Goal: Information Seeking & Learning: Find contact information

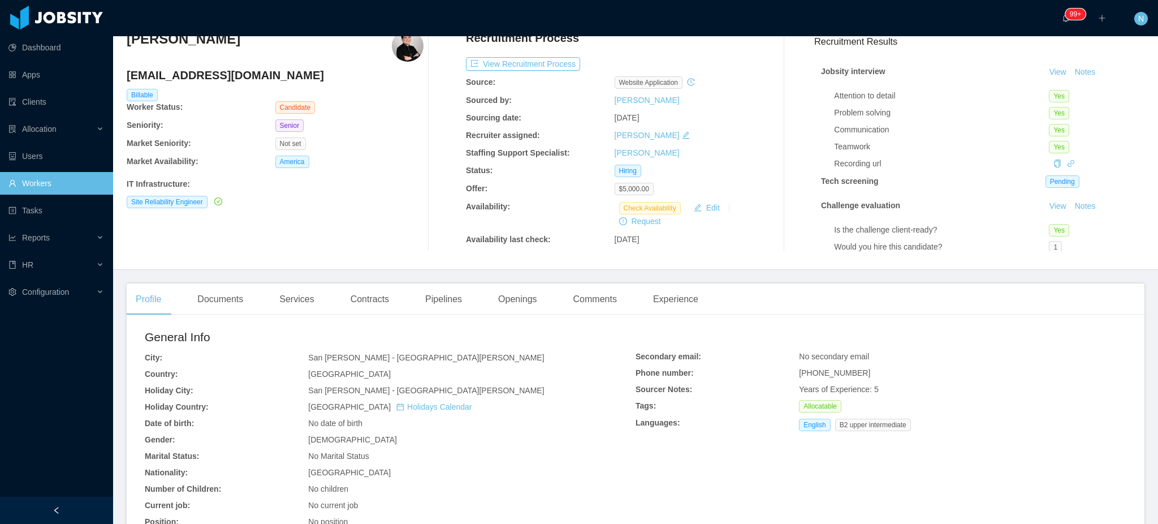
scroll to position [75, 0]
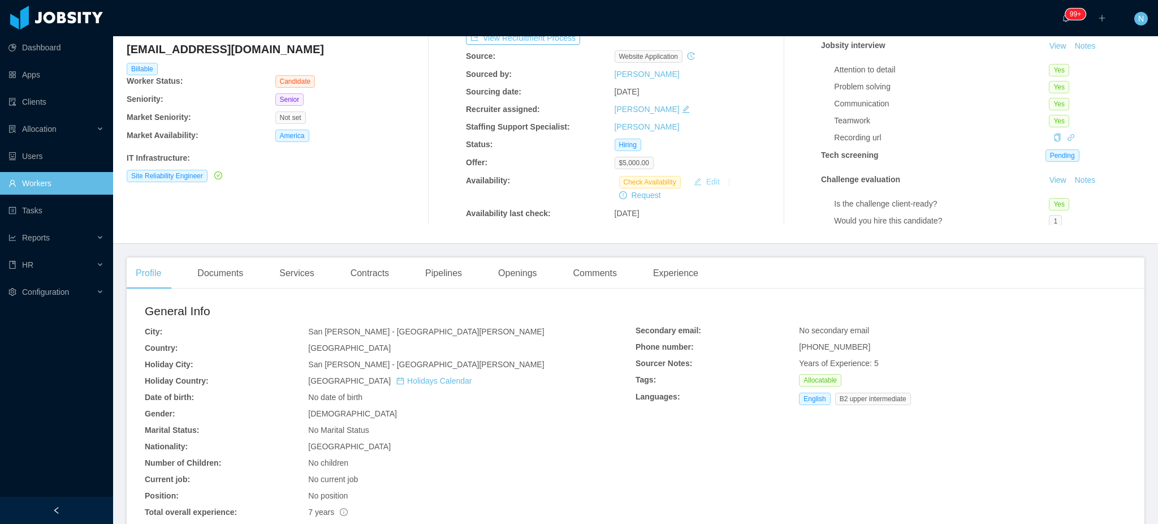
click at [696, 184] on button "Edit" at bounding box center [706, 182] width 35 height 14
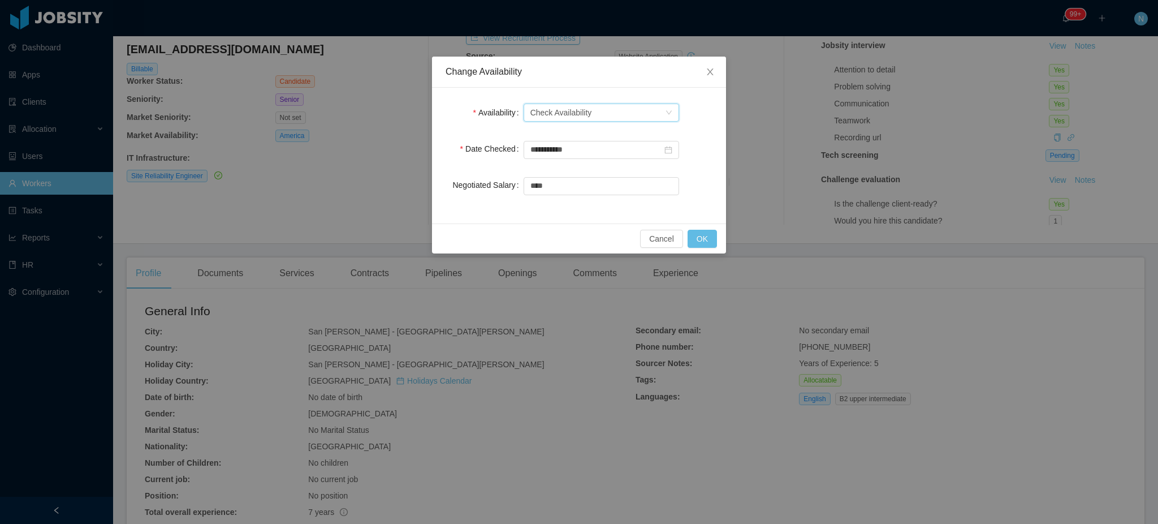
click at [587, 110] on div "Check Availability" at bounding box center [561, 112] width 62 height 17
click at [582, 136] on li "Available" at bounding box center [602, 136] width 156 height 18
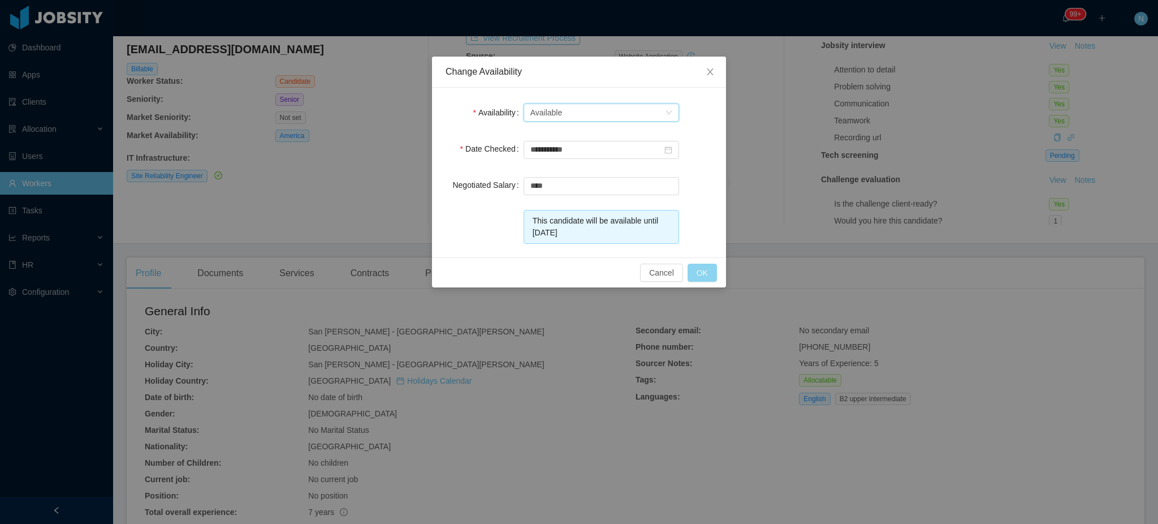
click at [703, 278] on button "OK" at bounding box center [702, 273] width 29 height 18
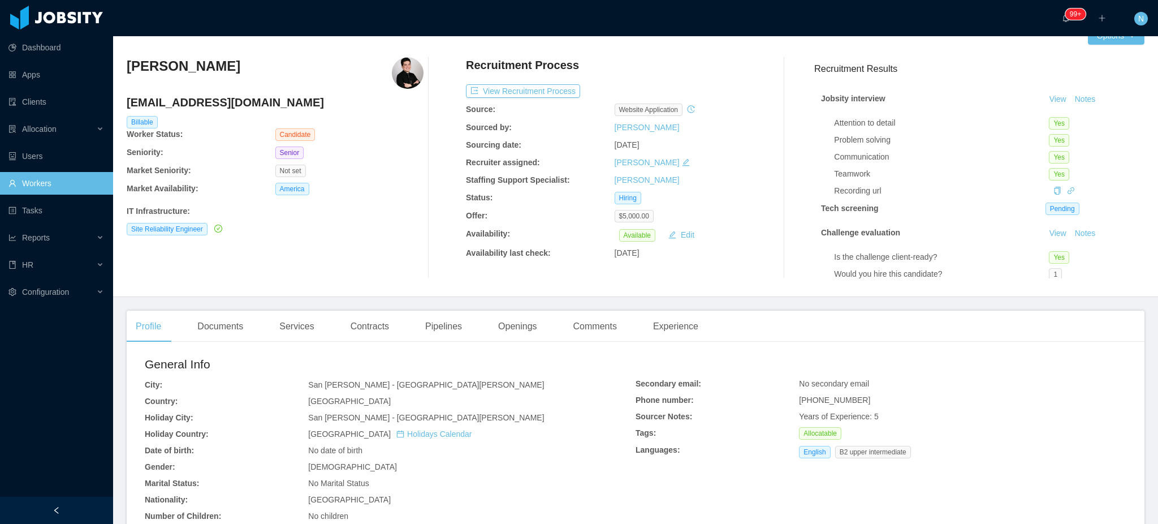
scroll to position [0, 0]
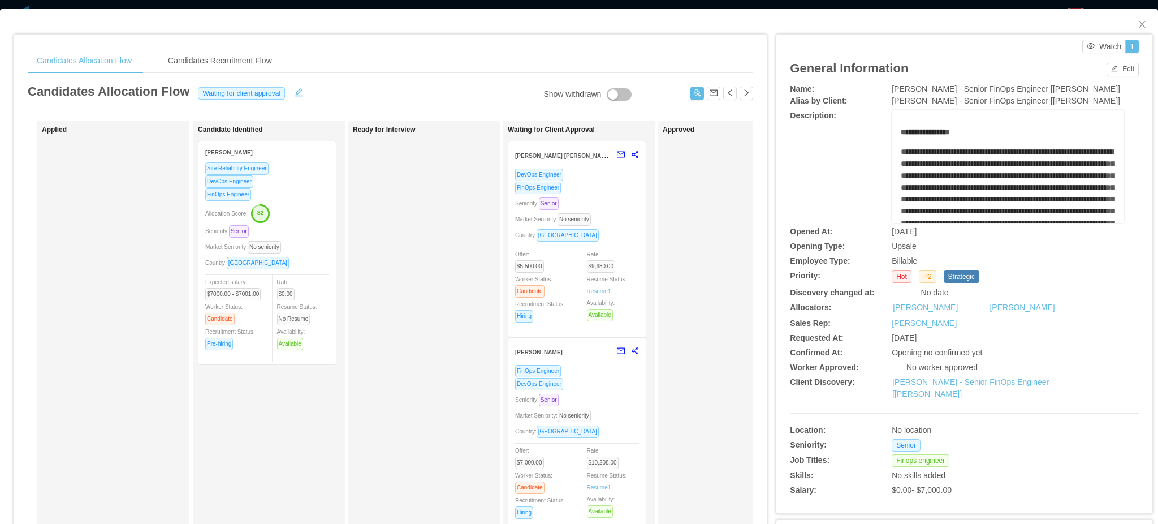
click at [582, 174] on div "DevOps Engineer" at bounding box center [577, 174] width 124 height 13
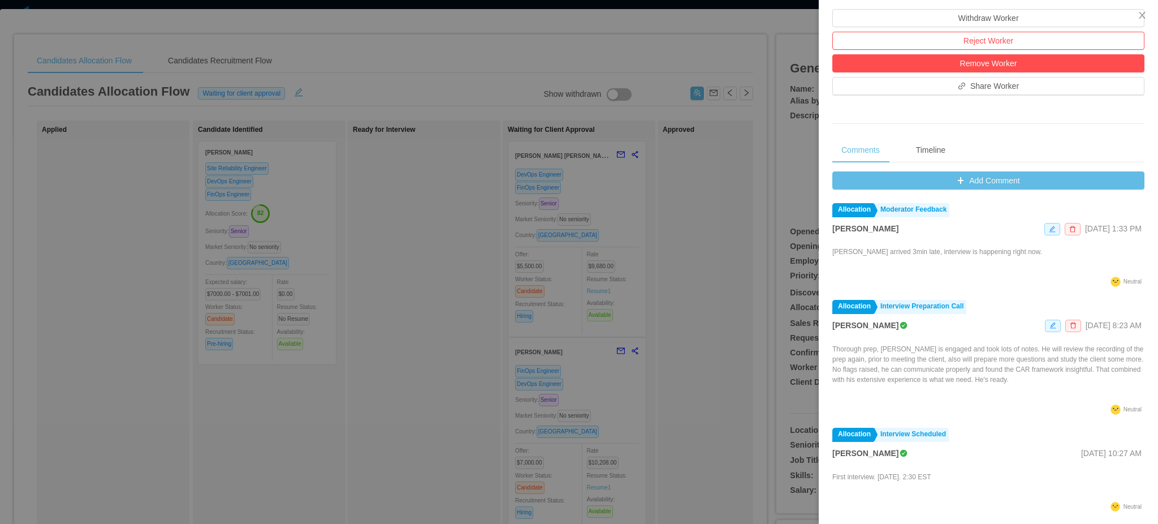
scroll to position [359, 0]
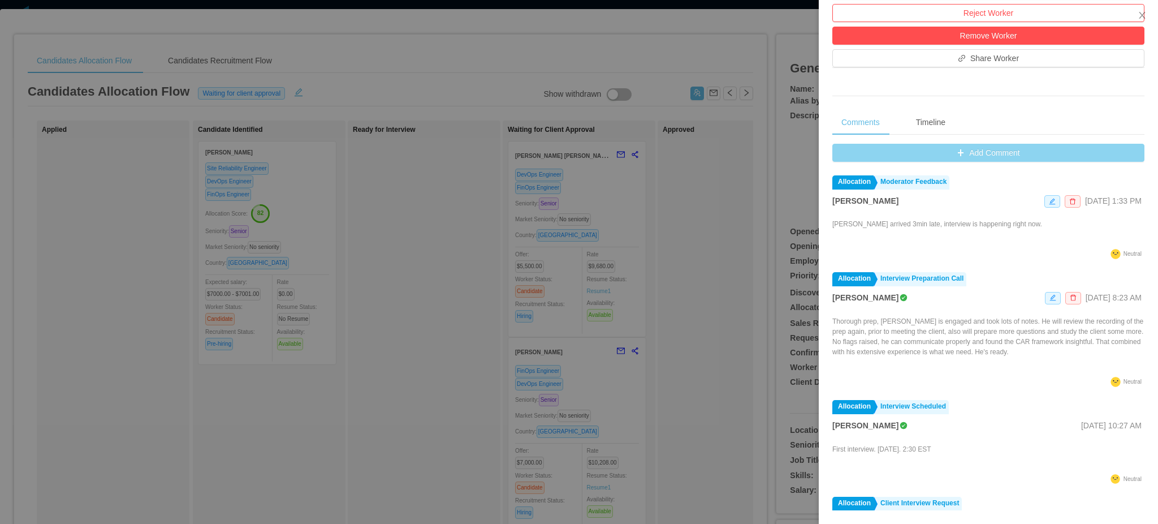
click at [998, 150] on button "Add Comment" at bounding box center [988, 153] width 312 height 18
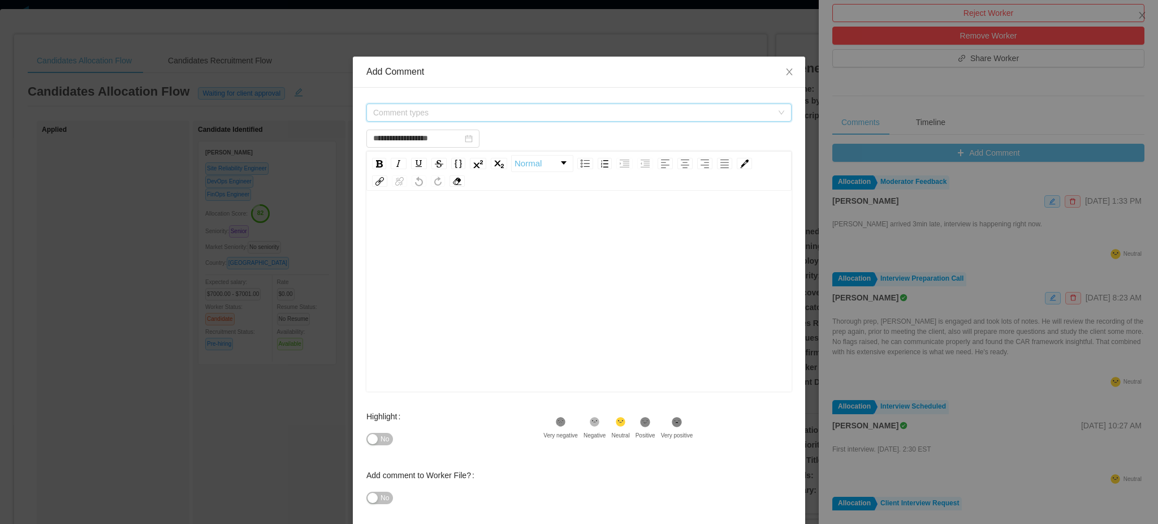
click at [580, 113] on span "Comment types" at bounding box center [572, 112] width 399 height 11
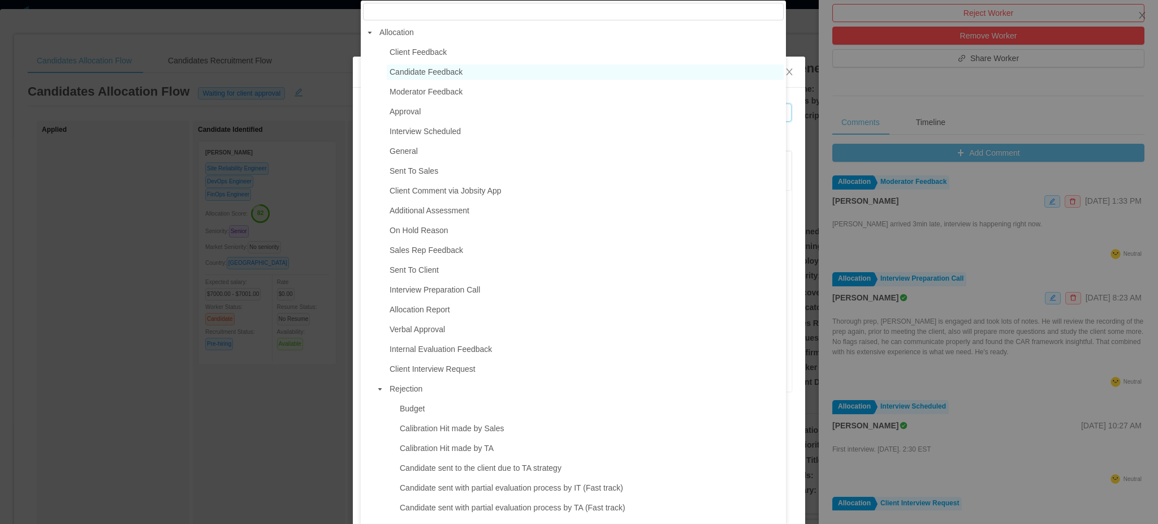
click at [417, 68] on span "Candidate Feedback" at bounding box center [426, 71] width 73 height 9
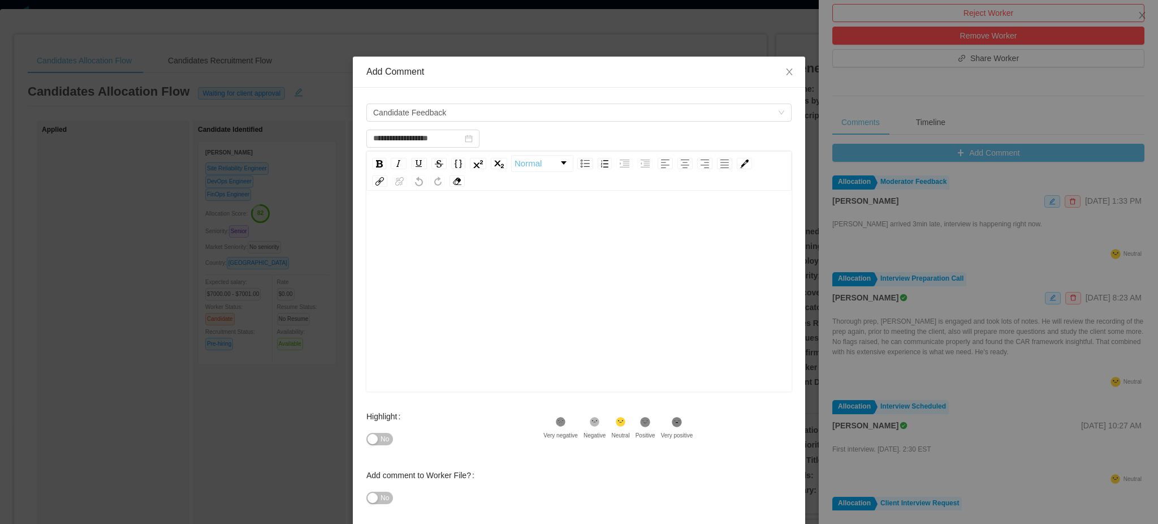
click at [471, 262] on div "rdw-editor" at bounding box center [580, 309] width 408 height 198
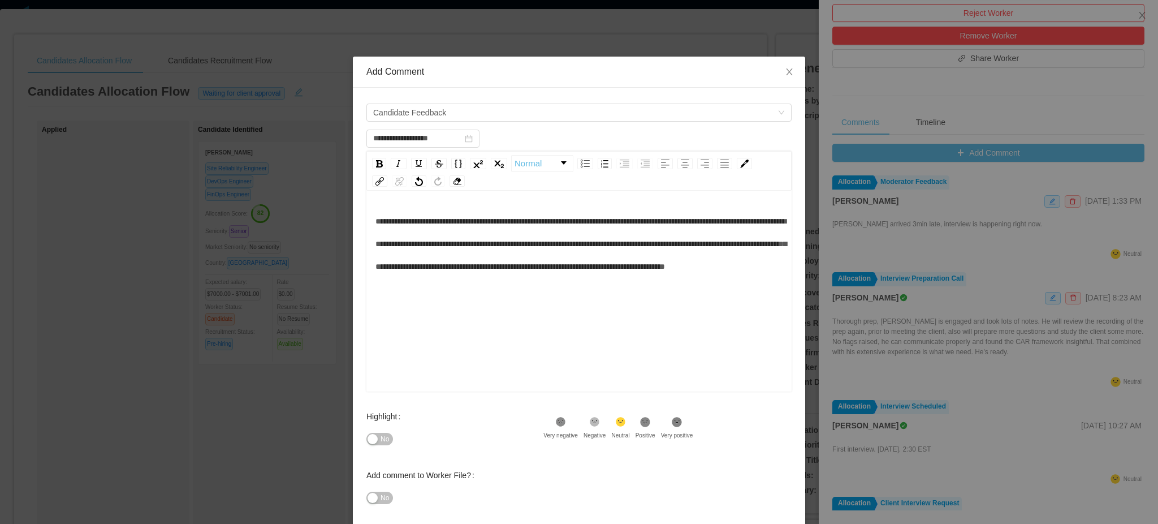
type input "**********"
click at [373, 441] on button "No" at bounding box center [379, 439] width 27 height 12
drag, startPoint x: 463, startPoint y: 223, endPoint x: 348, endPoint y: 226, distance: 114.9
click at [353, 226] on div "**********" at bounding box center [579, 312] width 452 height 448
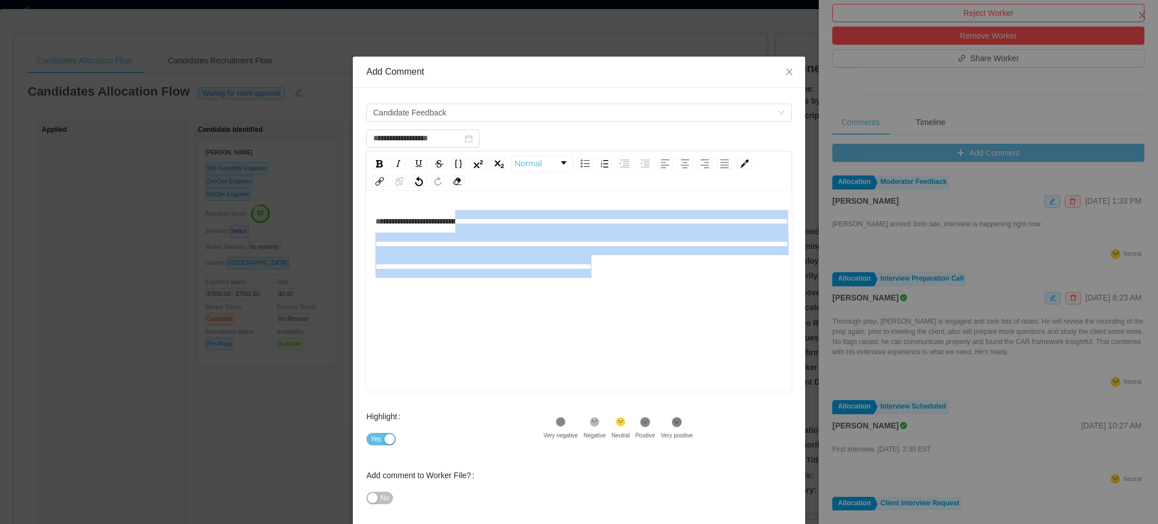
drag, startPoint x: 482, startPoint y: 222, endPoint x: 572, endPoint y: 285, distance: 110.0
click at [572, 278] on div "**********" at bounding box center [580, 244] width 408 height 68
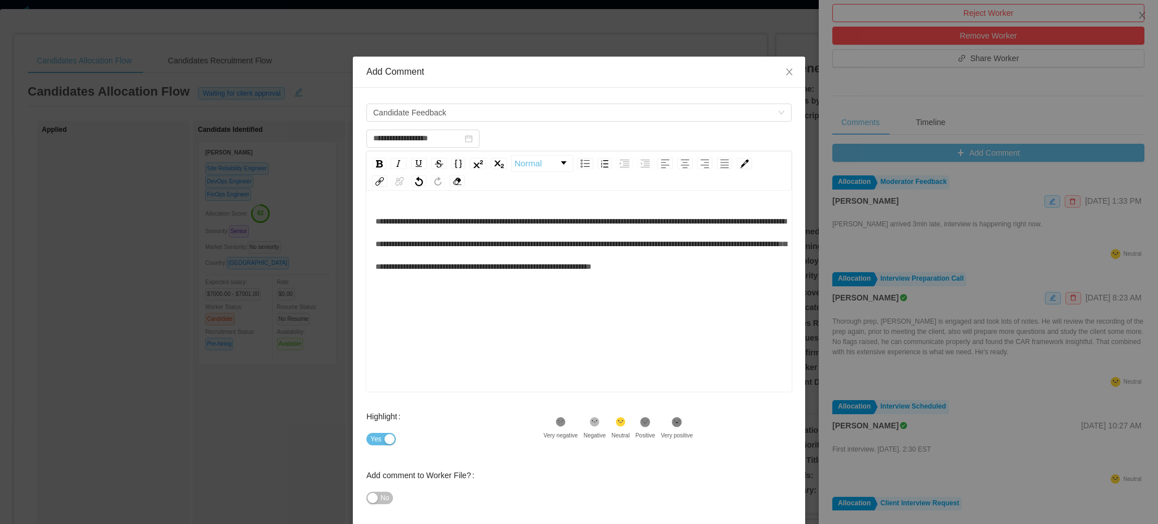
click at [474, 247] on span "**********" at bounding box center [581, 243] width 411 height 53
click at [436, 243] on span "**********" at bounding box center [581, 243] width 411 height 53
drag, startPoint x: 552, startPoint y: 249, endPoint x: 560, endPoint y: 270, distance: 21.8
click at [560, 270] on span "**********" at bounding box center [581, 243] width 411 height 53
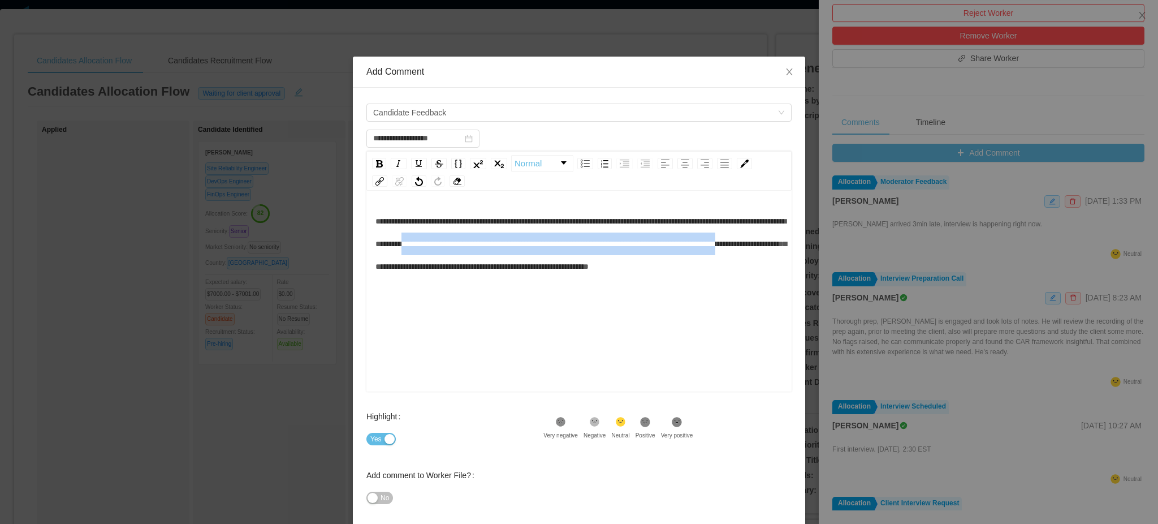
click at [560, 270] on span "**********" at bounding box center [581, 243] width 411 height 53
drag, startPoint x: 460, startPoint y: 247, endPoint x: 561, endPoint y: 275, distance: 105.3
click at [561, 275] on div "**********" at bounding box center [580, 244] width 408 height 68
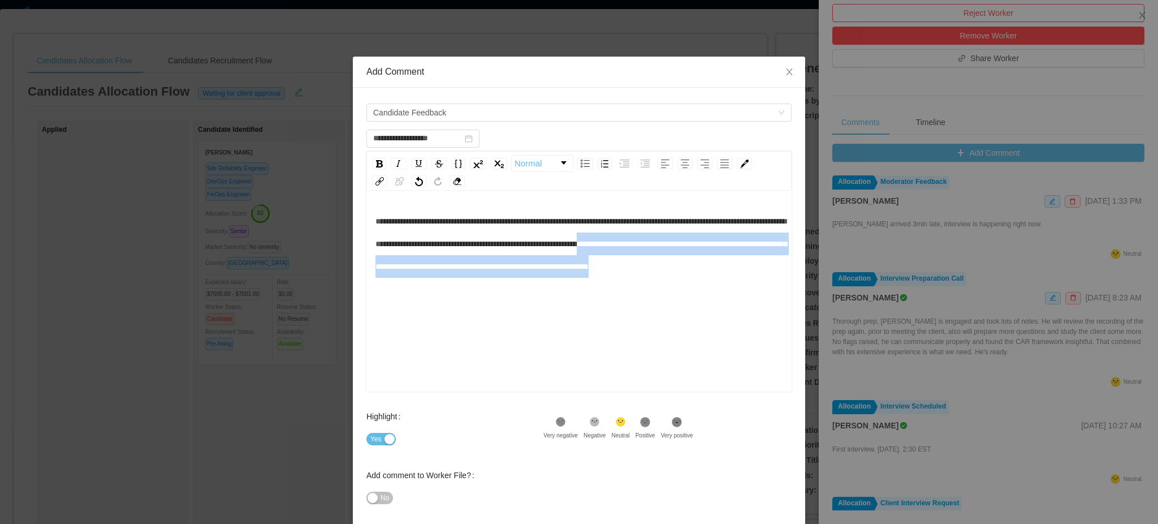
drag, startPoint x: 379, startPoint y: 263, endPoint x: 577, endPoint y: 297, distance: 201.4
click at [577, 278] on div "**********" at bounding box center [580, 244] width 408 height 68
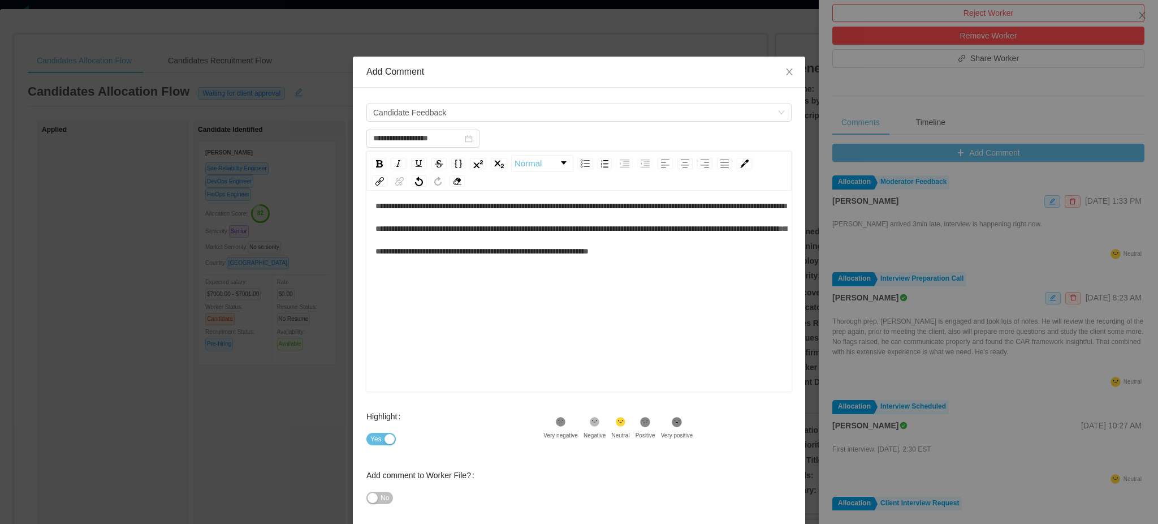
scroll to position [24, 0]
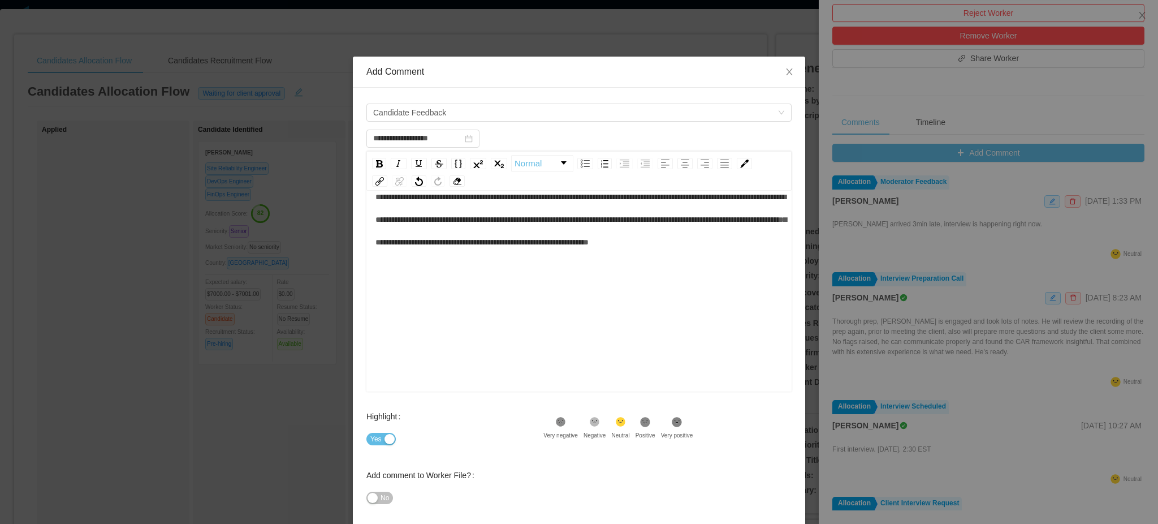
click at [467, 246] on span "**********" at bounding box center [581, 219] width 411 height 53
click at [473, 246] on span "**********" at bounding box center [581, 219] width 411 height 53
click at [486, 246] on span "**********" at bounding box center [581, 219] width 411 height 53
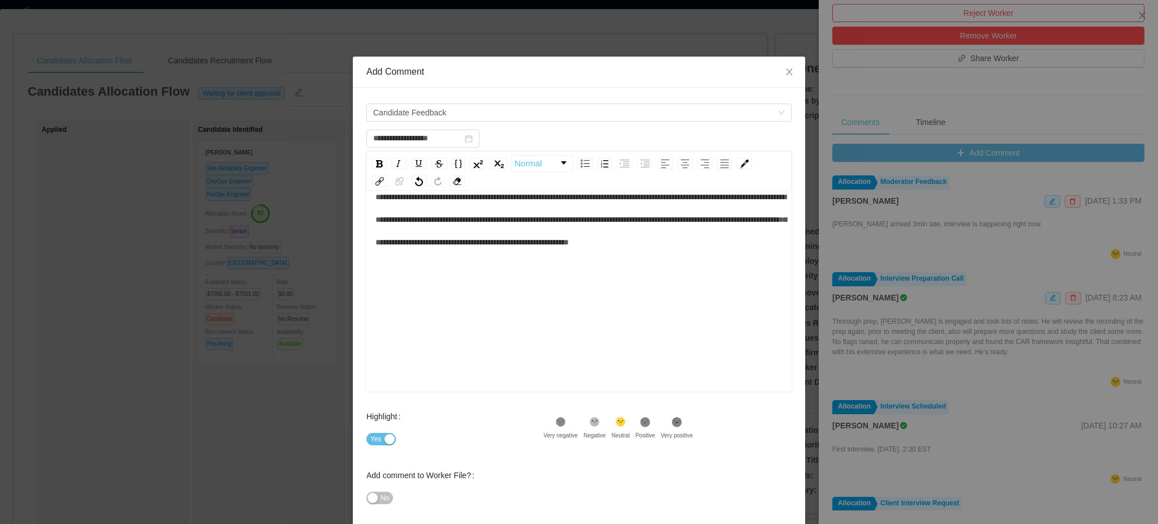
click at [577, 253] on div "**********" at bounding box center [580, 219] width 408 height 68
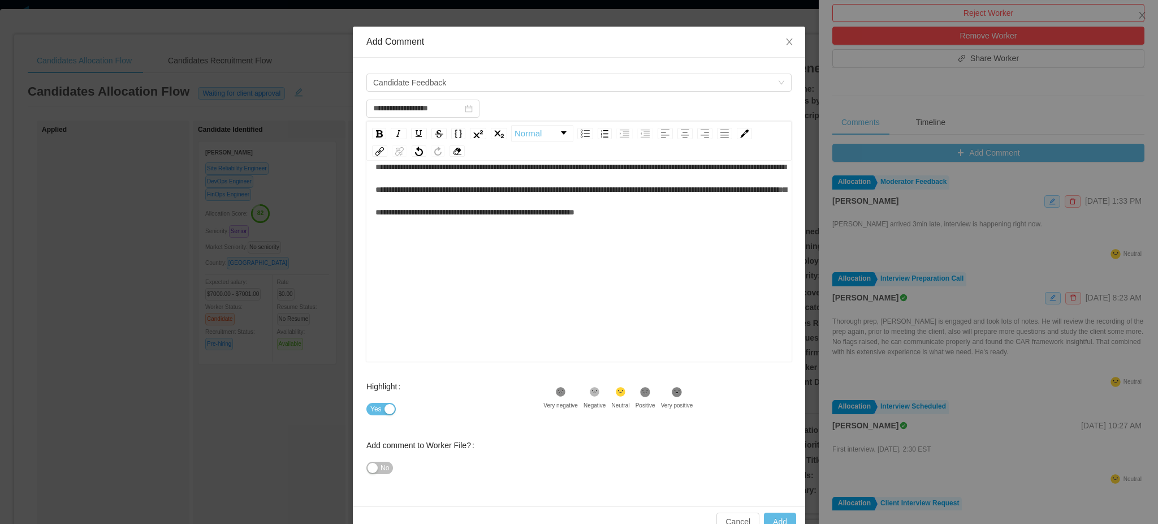
scroll to position [55, 0]
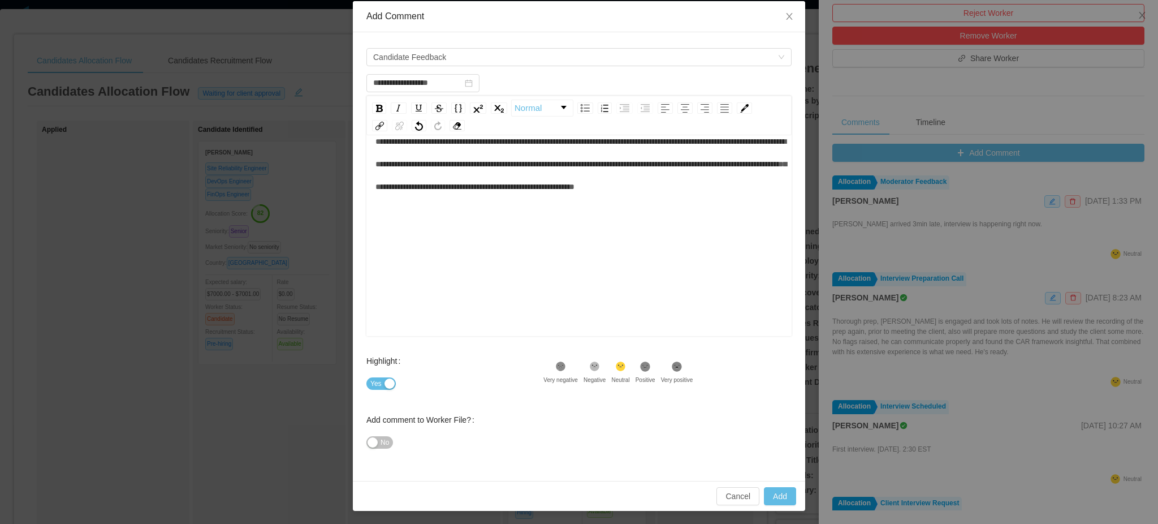
click at [366, 445] on button "No" at bounding box center [379, 442] width 27 height 12
click at [764, 494] on button "Add" at bounding box center [780, 496] width 32 height 18
type input "**********"
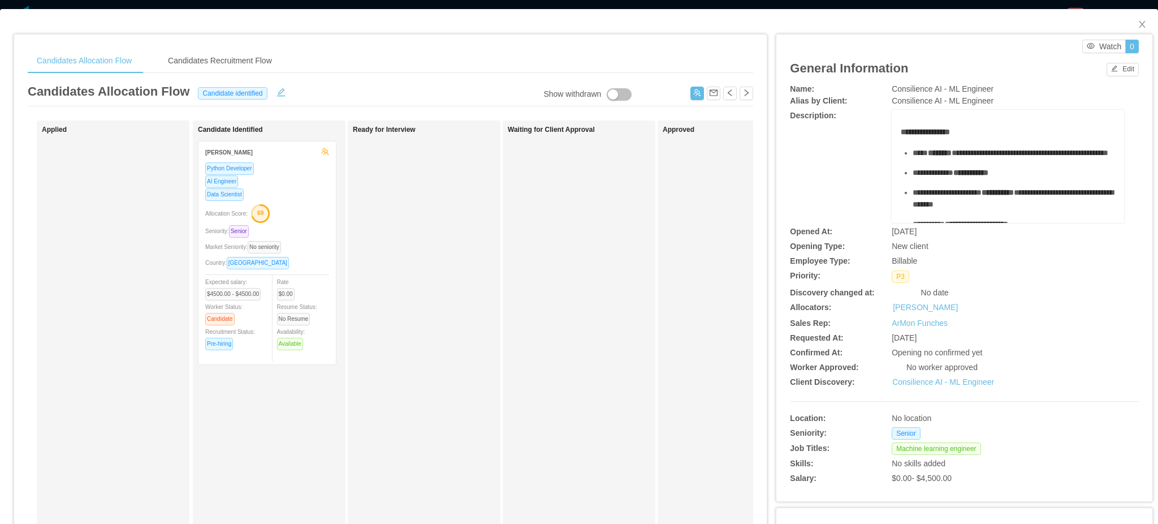
click at [909, 102] on span "Consilience AI - ML Engineer" at bounding box center [943, 100] width 102 height 9
click at [908, 101] on span "Consilience AI - ML Engineer" at bounding box center [943, 100] width 102 height 9
copy span "Consilience AI - ML Engineer"
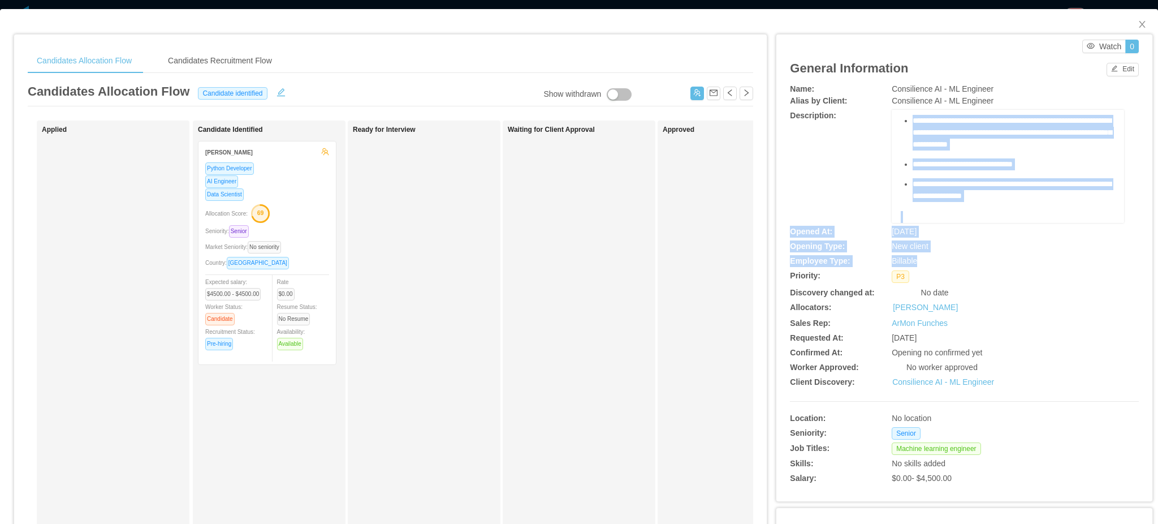
scroll to position [475, 0]
drag, startPoint x: 893, startPoint y: 132, endPoint x: 1064, endPoint y: 180, distance: 178.1
copy div "**********"
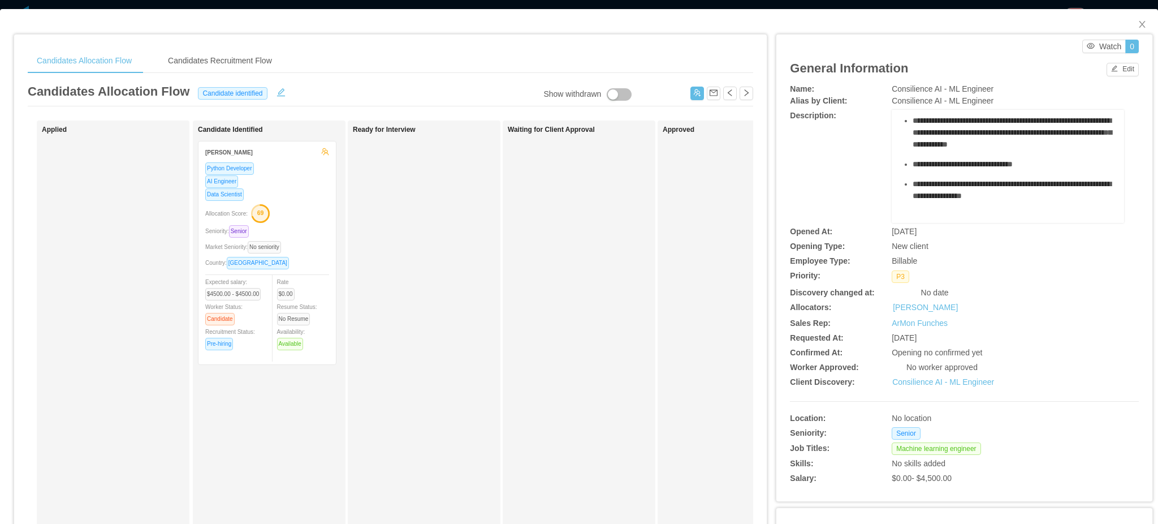
click at [925, 102] on span "Consilience AI - ML Engineer" at bounding box center [943, 100] width 102 height 9
copy span "Consilience AI - ML Engineer"
click at [991, 74] on div "General Information Edit" at bounding box center [964, 68] width 349 height 30
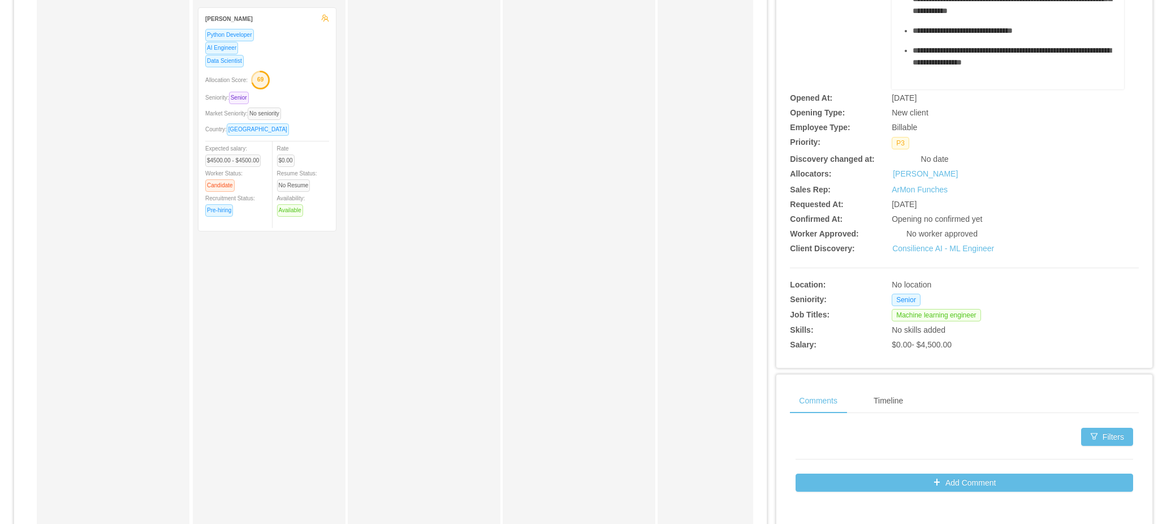
scroll to position [0, 0]
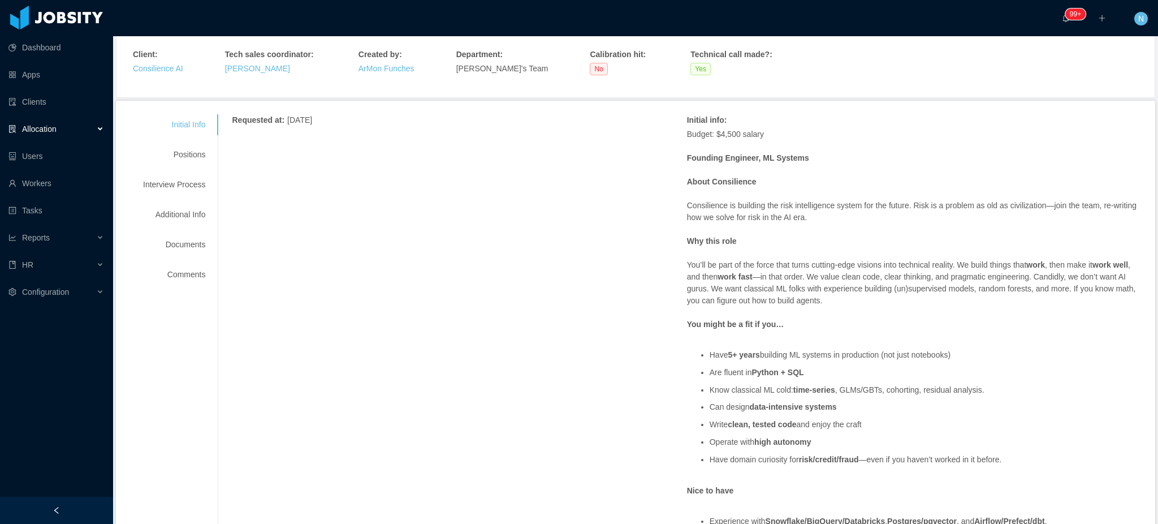
scroll to position [75, 0]
click at [771, 209] on p "Consilience is building the risk intelligence system for the future. Risk is a …" at bounding box center [914, 211] width 455 height 24
click at [771, 208] on p "Consilience is building the risk intelligence system for the future. Risk is a …" at bounding box center [914, 211] width 455 height 24
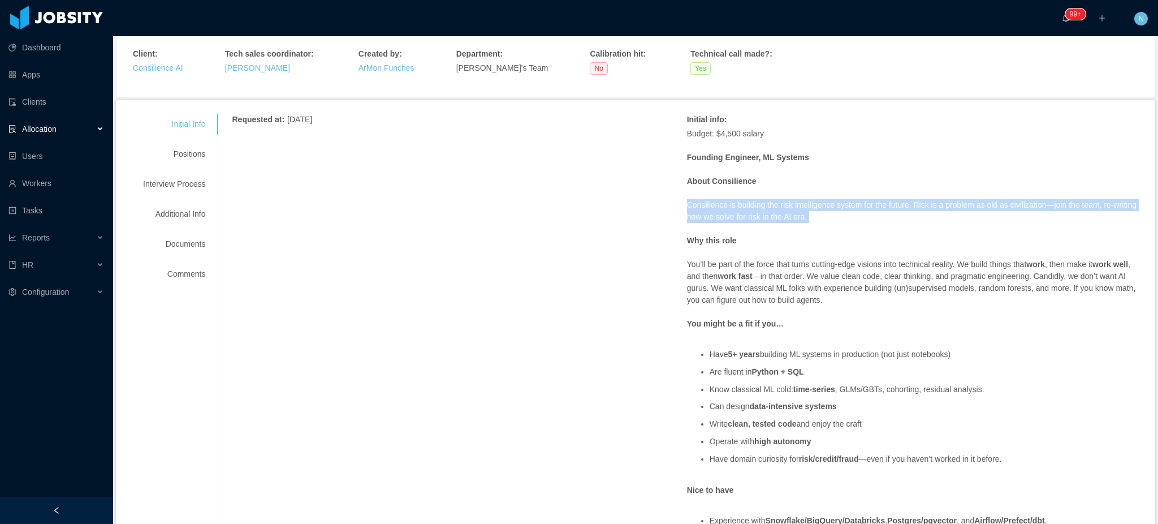
click at [771, 208] on p "Consilience is building the risk intelligence system for the future. Risk is a …" at bounding box center [914, 211] width 455 height 24
drag, startPoint x: 819, startPoint y: 218, endPoint x: 667, endPoint y: 182, distance: 157.1
copy span "About Consilience Consilience is building the risk intelligence system for the …"
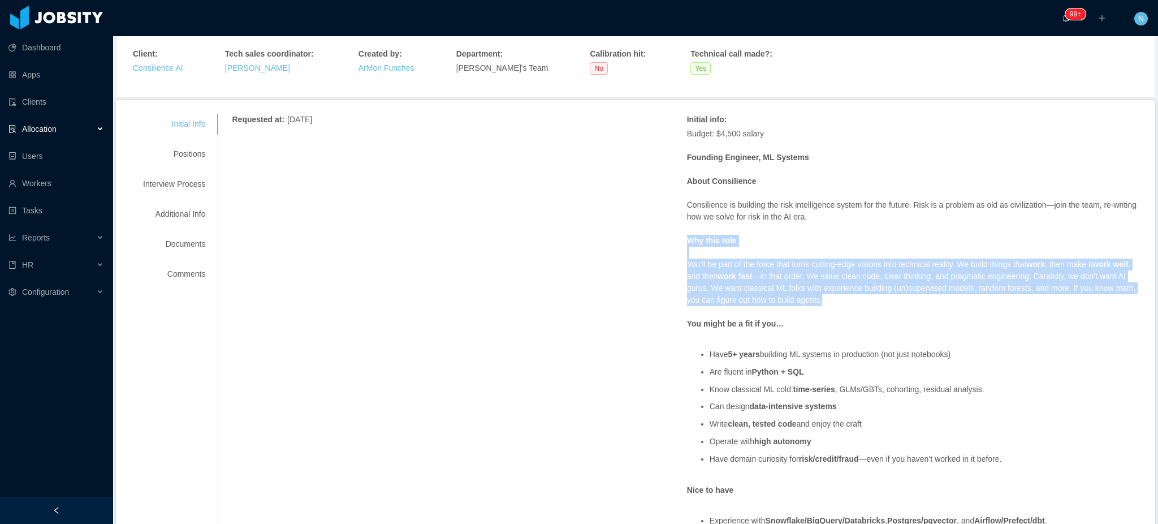
drag, startPoint x: 877, startPoint y: 301, endPoint x: 679, endPoint y: 238, distance: 208.0
copy span "Why this role You’ll be part of the force that turns cutting-edge visions into …"
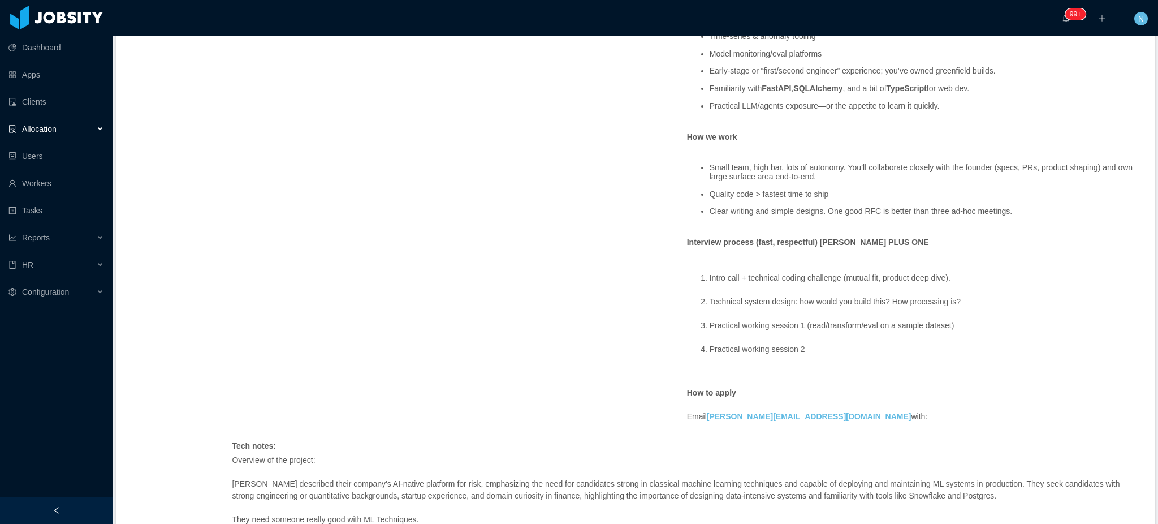
scroll to position [603, 0]
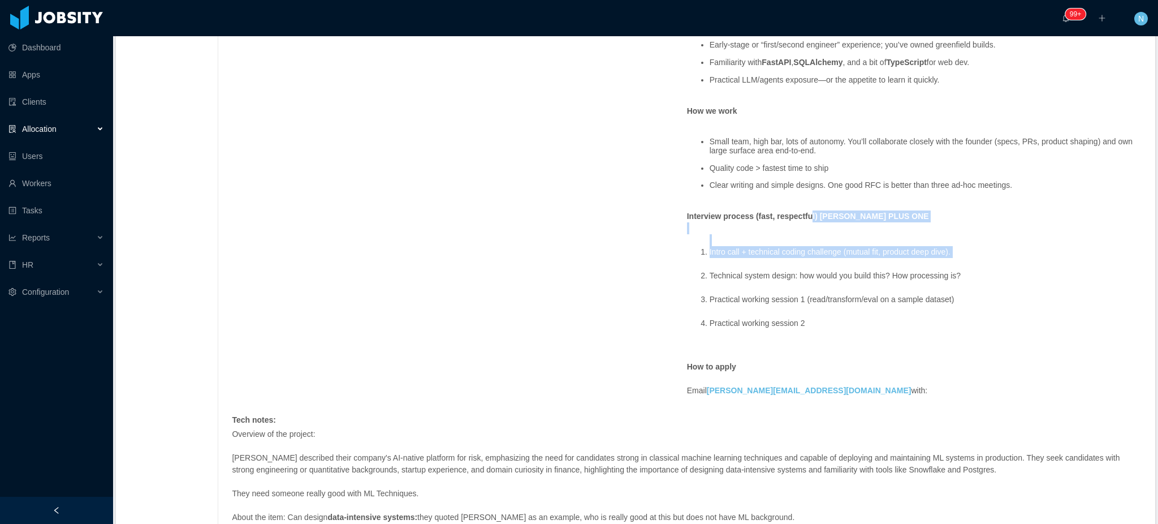
drag, startPoint x: 804, startPoint y: 215, endPoint x: 813, endPoint y: 273, distance: 57.9
click at [813, 273] on li "Technical system design: how would you build this? How processing is?" at bounding box center [926, 276] width 432 height 12
click at [815, 328] on ol "Intro call + technical coding challenge (mutual fit, product deep dive). Techni…" at bounding box center [914, 287] width 455 height 107
drag, startPoint x: 817, startPoint y: 323, endPoint x: 751, endPoint y: 313, distance: 66.9
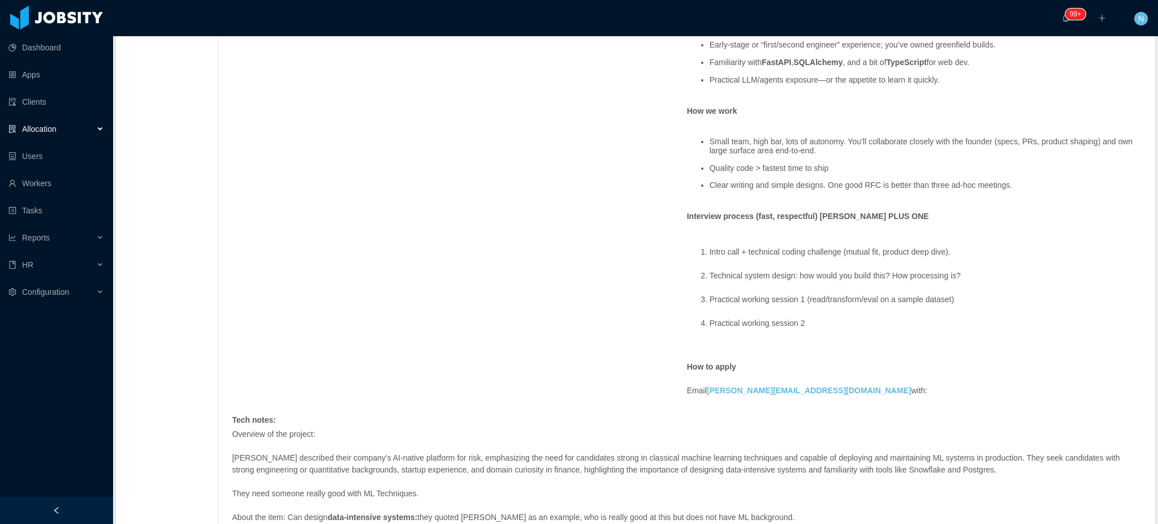
click at [751, 313] on ol "Intro call + technical coding challenge (mutual fit, product deep dive). Techni…" at bounding box center [914, 287] width 455 height 107
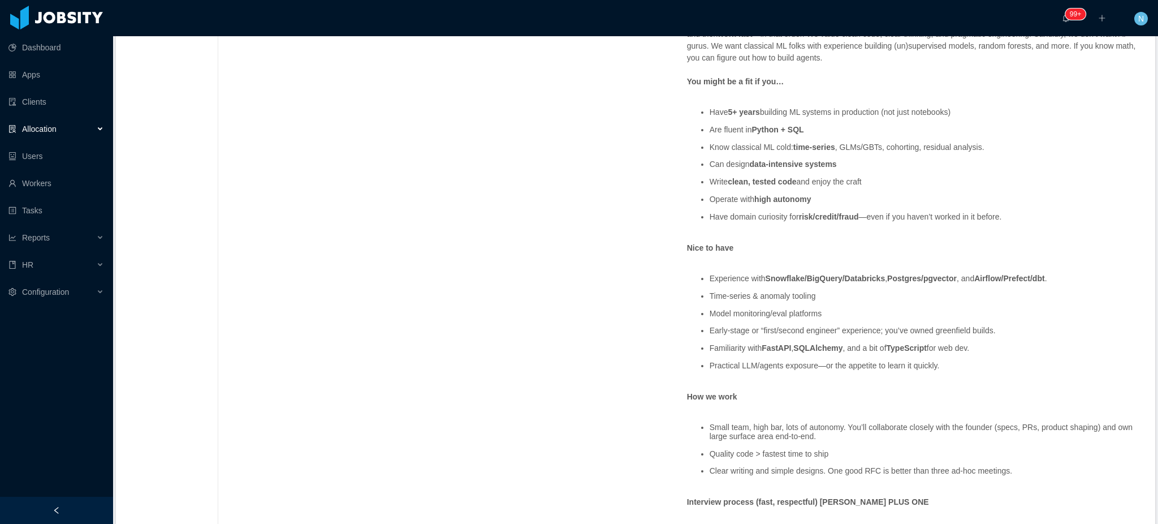
scroll to position [301, 0]
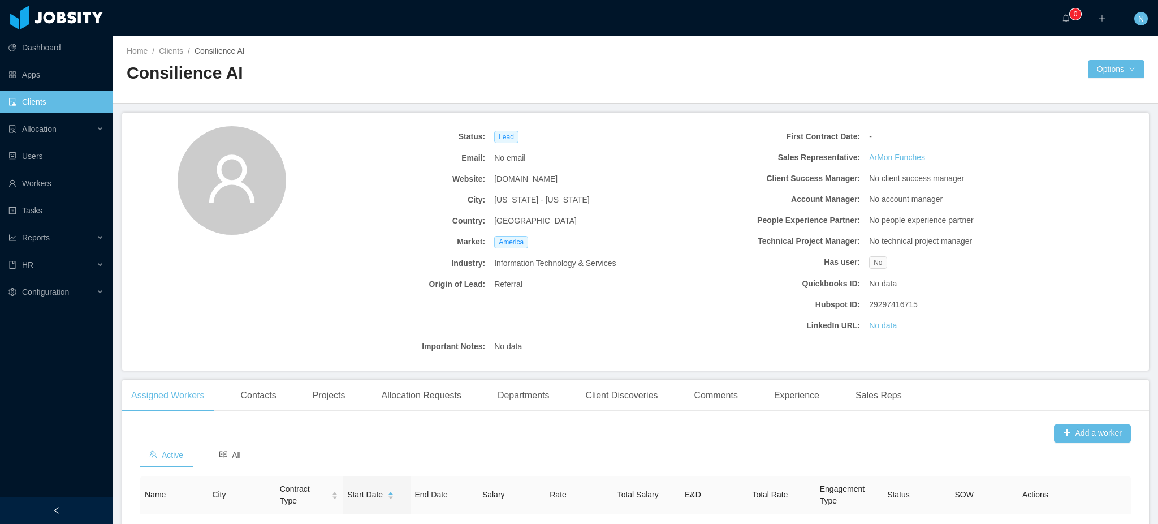
click at [519, 176] on span "[DOMAIN_NAME]" at bounding box center [525, 179] width 63 height 12
copy span "[DOMAIN_NAME]"
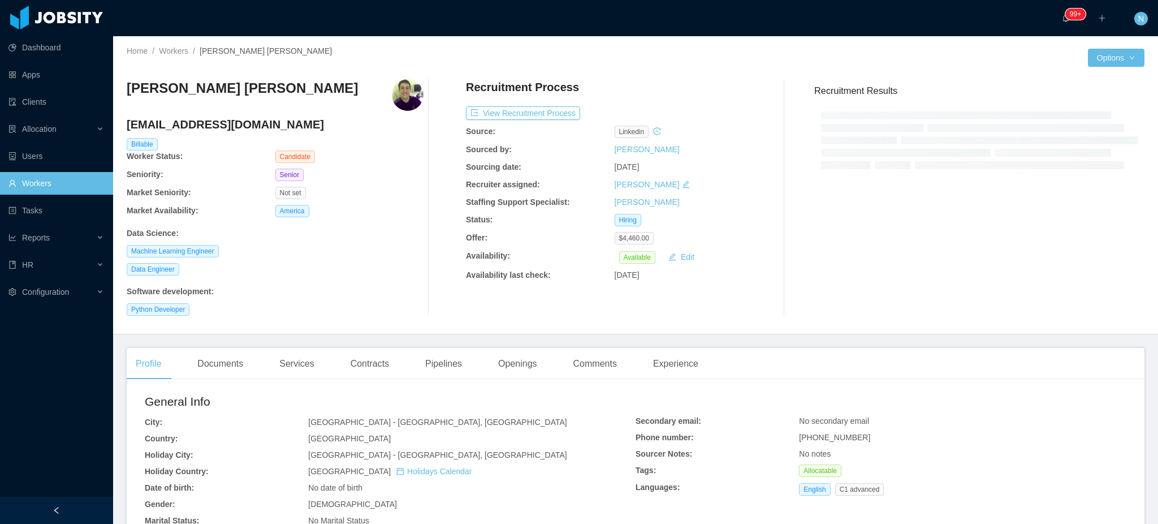
click at [809, 449] on div "Secondary email: No secondary email Phone number: [PHONE_NUMBER] Sourcer Notes:…" at bounding box center [881, 457] width 491 height 85
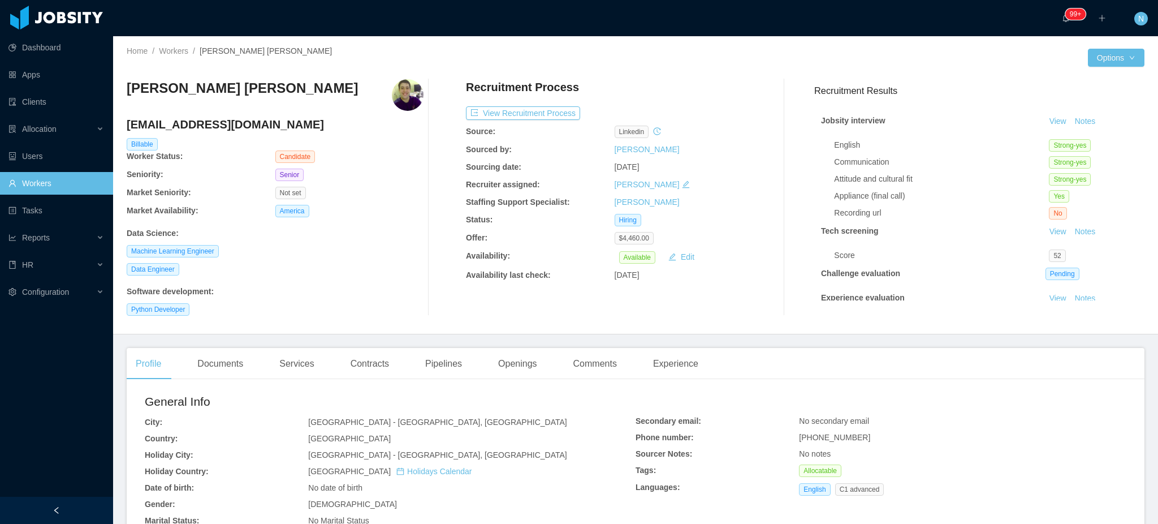
click at [813, 442] on span "[PHONE_NUMBER]" at bounding box center [834, 437] width 71 height 9
copy span "[PHONE_NUMBER]"
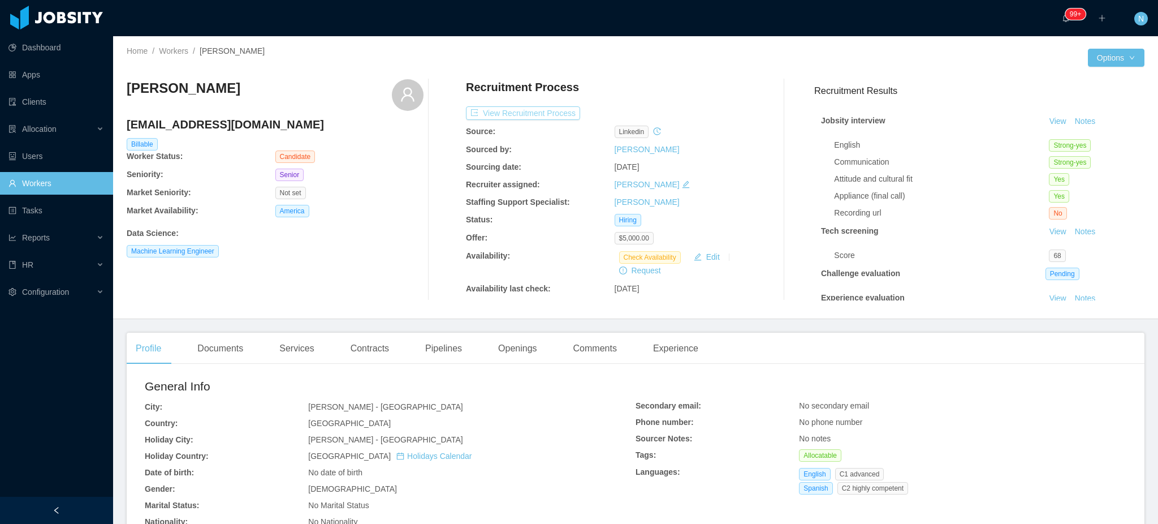
click at [565, 116] on button "View Recruitment Process" at bounding box center [523, 113] width 114 height 14
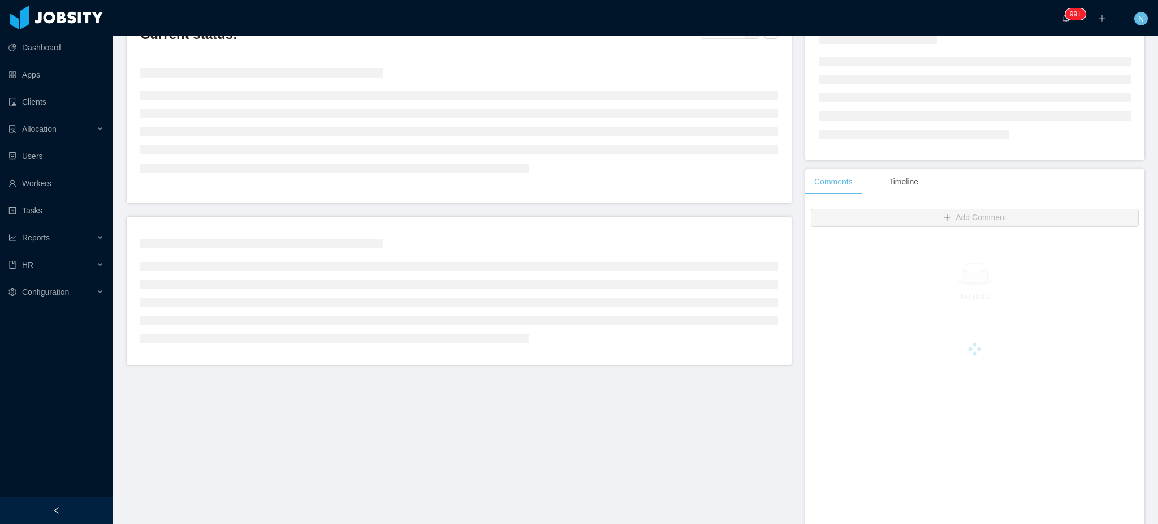
scroll to position [214, 0]
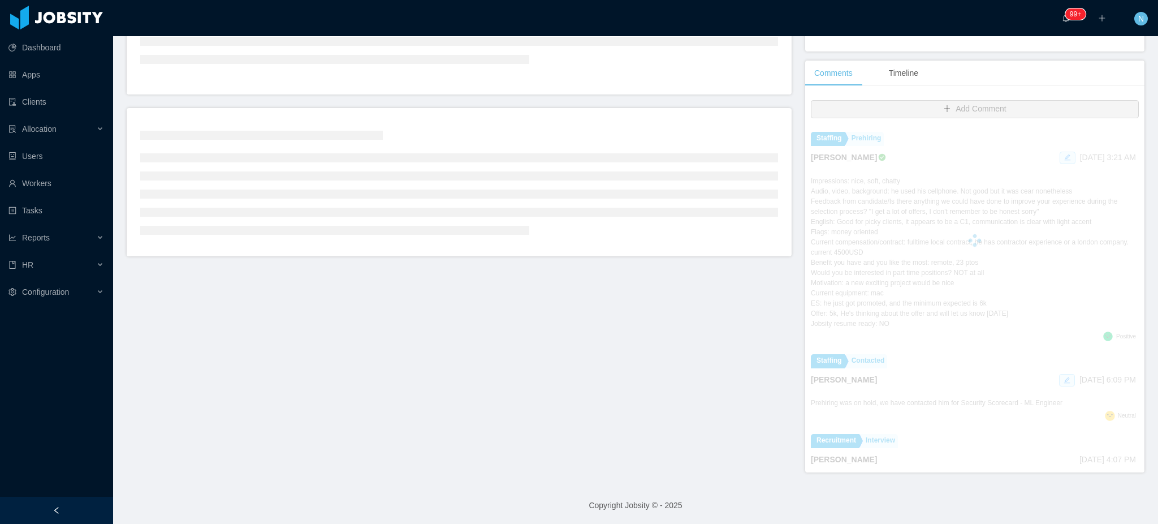
drag, startPoint x: 881, startPoint y: 195, endPoint x: 896, endPoint y: 292, distance: 98.4
click at [896, 292] on div at bounding box center [975, 240] width 328 height 226
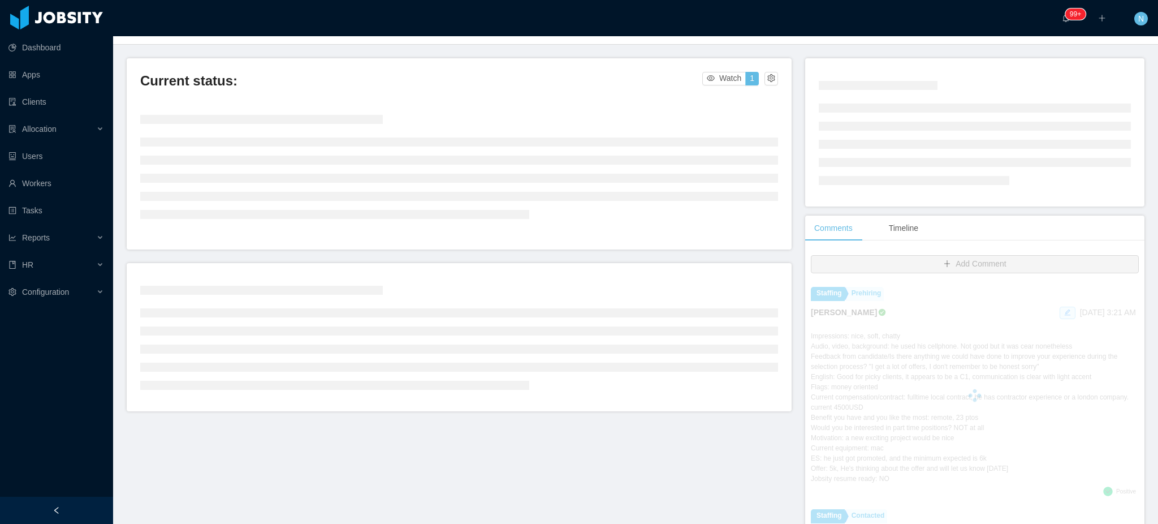
scroll to position [0, 0]
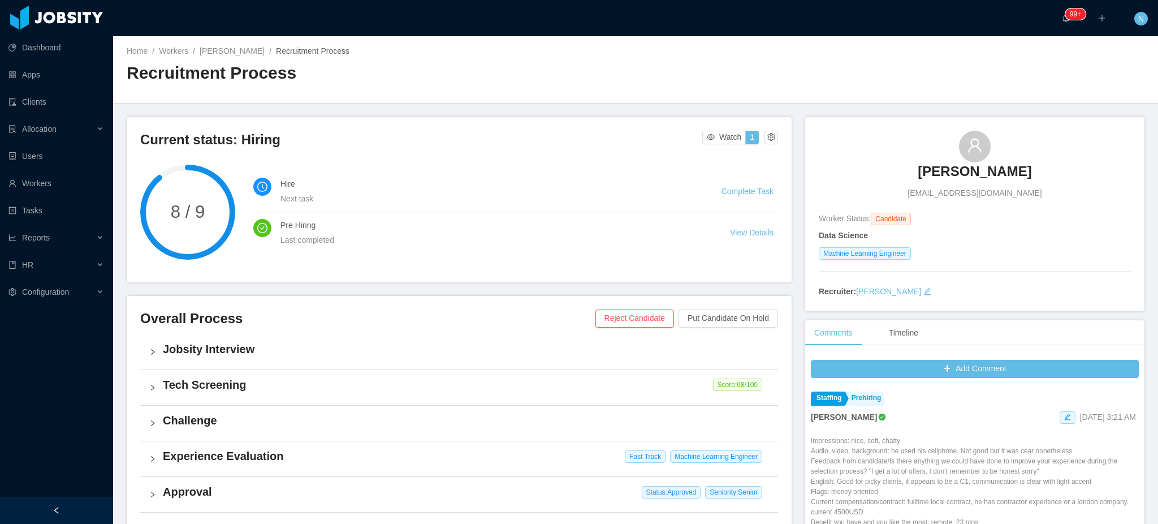
click at [976, 195] on span "[EMAIL_ADDRESS][DOMAIN_NAME]" at bounding box center [975, 193] width 134 height 12
click at [976, 194] on span "[EMAIL_ADDRESS][DOMAIN_NAME]" at bounding box center [975, 193] width 134 height 12
copy span "[EMAIL_ADDRESS][DOMAIN_NAME]"
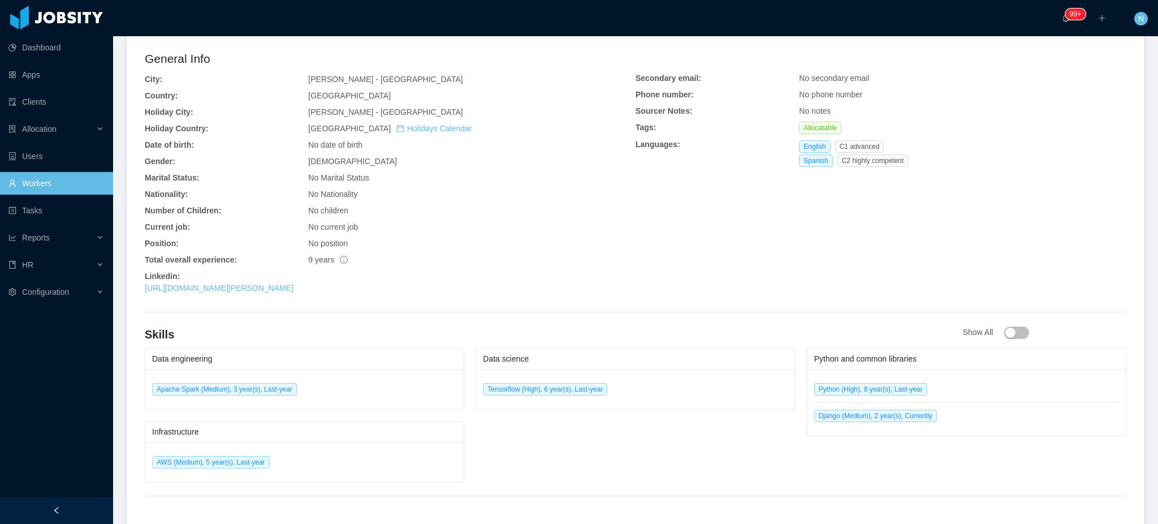
scroll to position [384, 0]
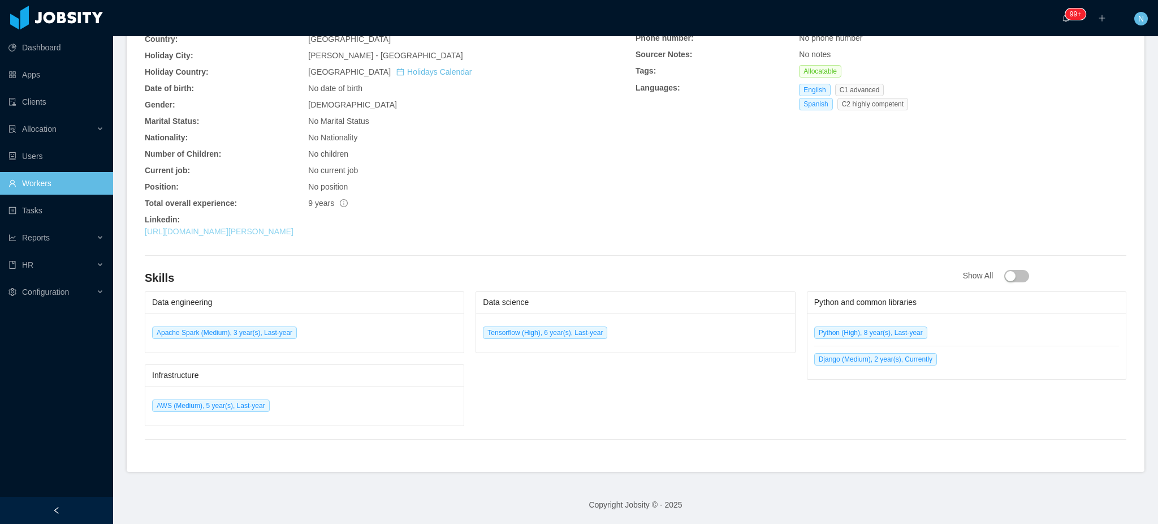
click at [294, 232] on link "https://www.linkedin.com/in/juan-nico-schlotterbeck-byrne-a4719855" at bounding box center [219, 231] width 149 height 9
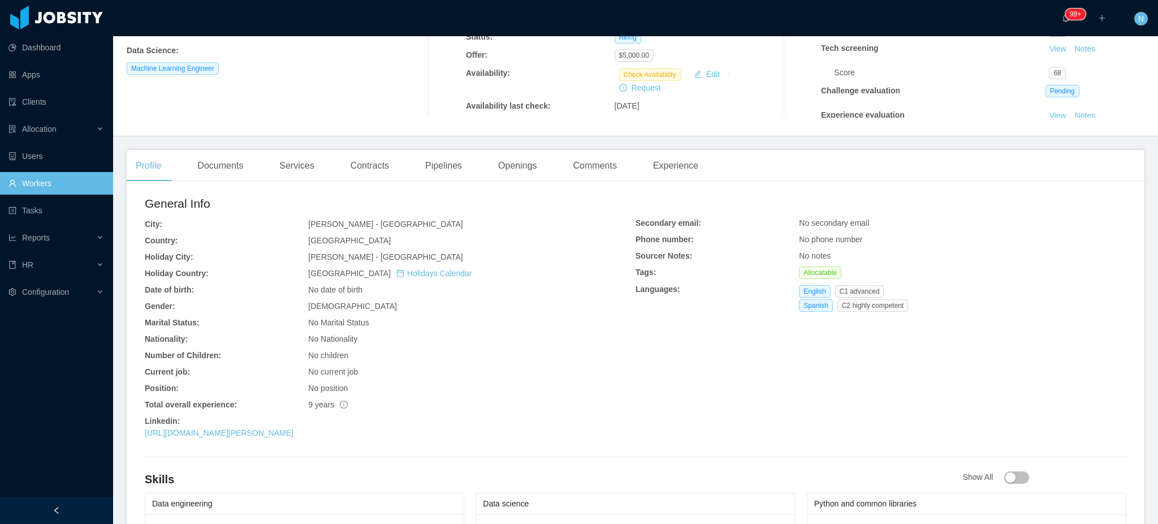
scroll to position [7, 0]
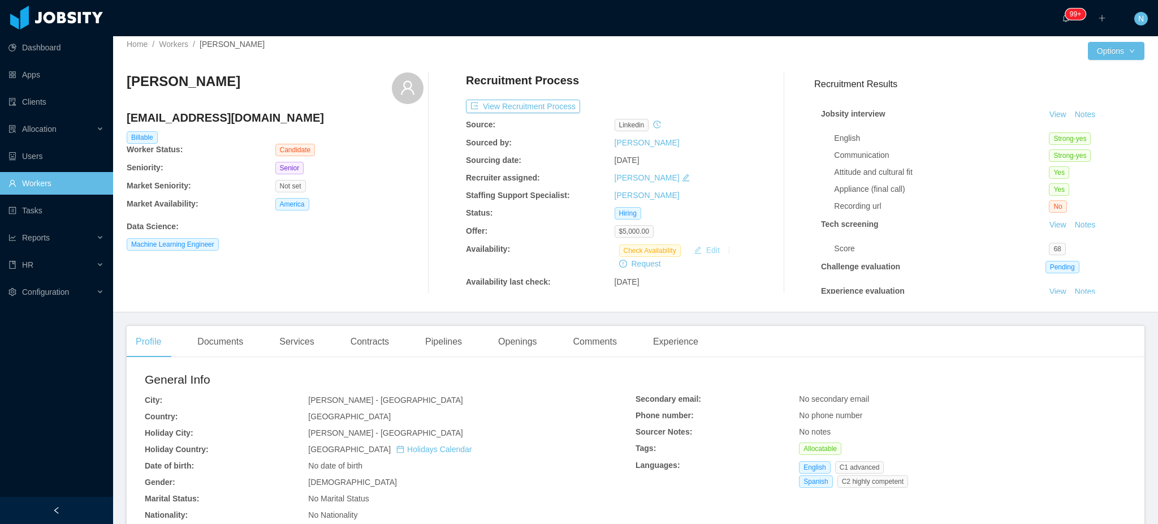
click at [700, 254] on button "Edit" at bounding box center [706, 250] width 35 height 14
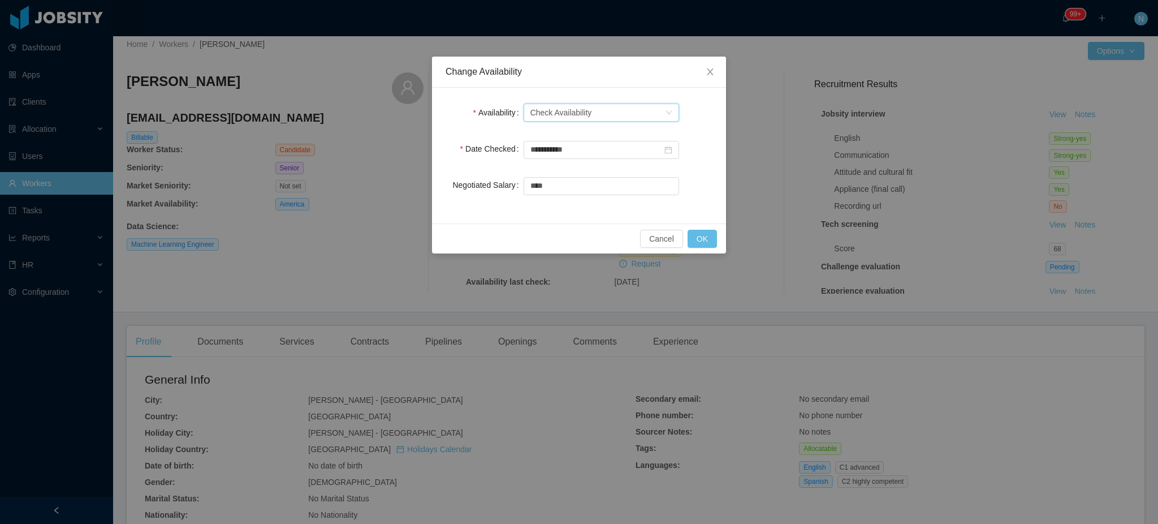
click at [581, 116] on div "Check Availability" at bounding box center [561, 112] width 62 height 17
click at [593, 151] on li "Not Available" at bounding box center [602, 154] width 156 height 18
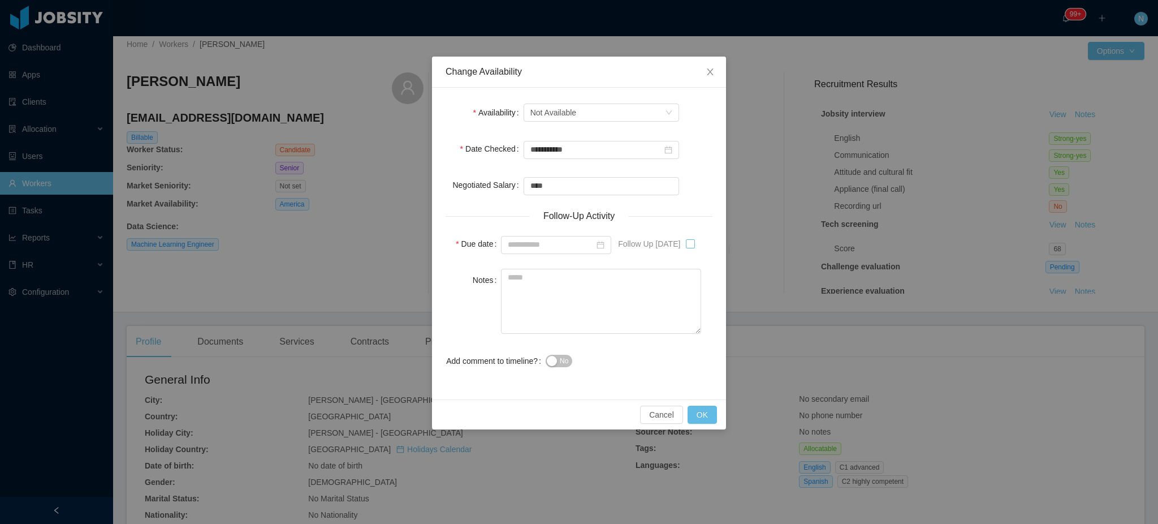
type input "**********"
click at [641, 298] on textarea "Notes" at bounding box center [601, 301] width 200 height 65
drag, startPoint x: 559, startPoint y: 361, endPoint x: 566, endPoint y: 329, distance: 32.4
click at [559, 359] on button "No" at bounding box center [559, 361] width 27 height 12
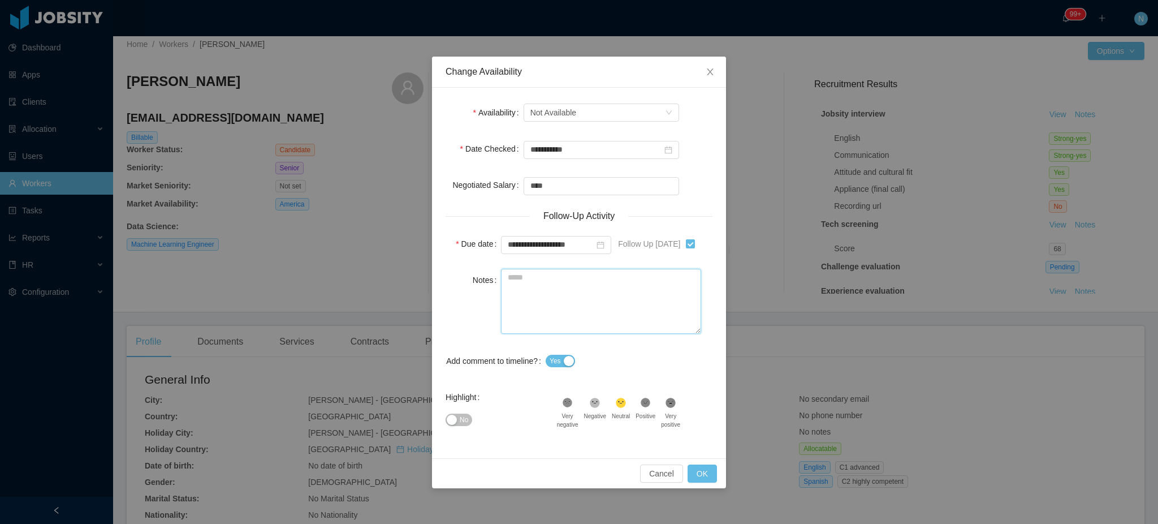
click at [568, 321] on textarea "Notes" at bounding box center [601, 301] width 200 height 65
type textarea "**********"
click at [454, 424] on button "No" at bounding box center [459, 419] width 27 height 12
click at [704, 469] on button "OK" at bounding box center [702, 473] width 29 height 18
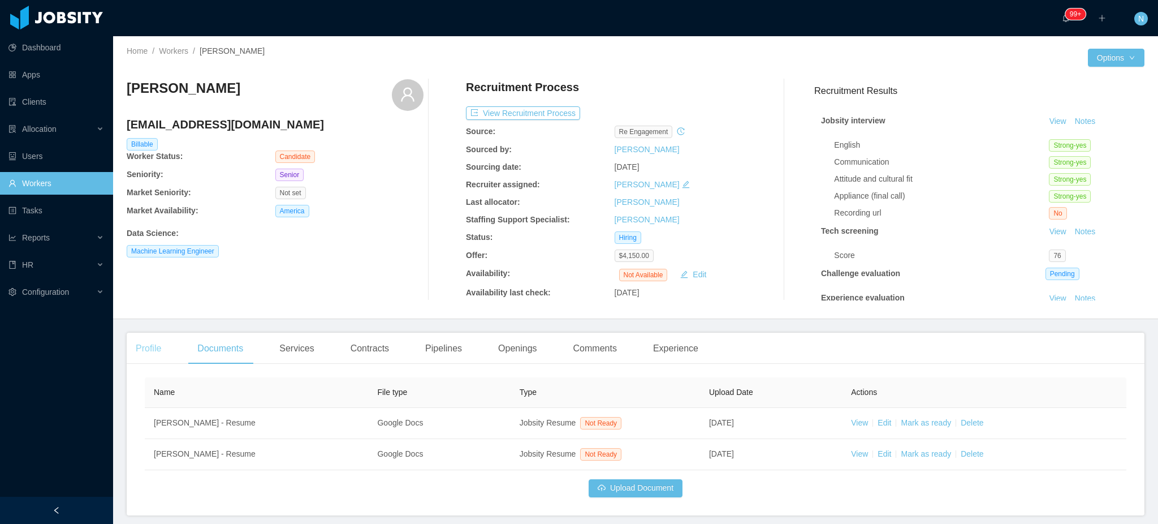
click at [148, 351] on div "Profile" at bounding box center [149, 349] width 44 height 32
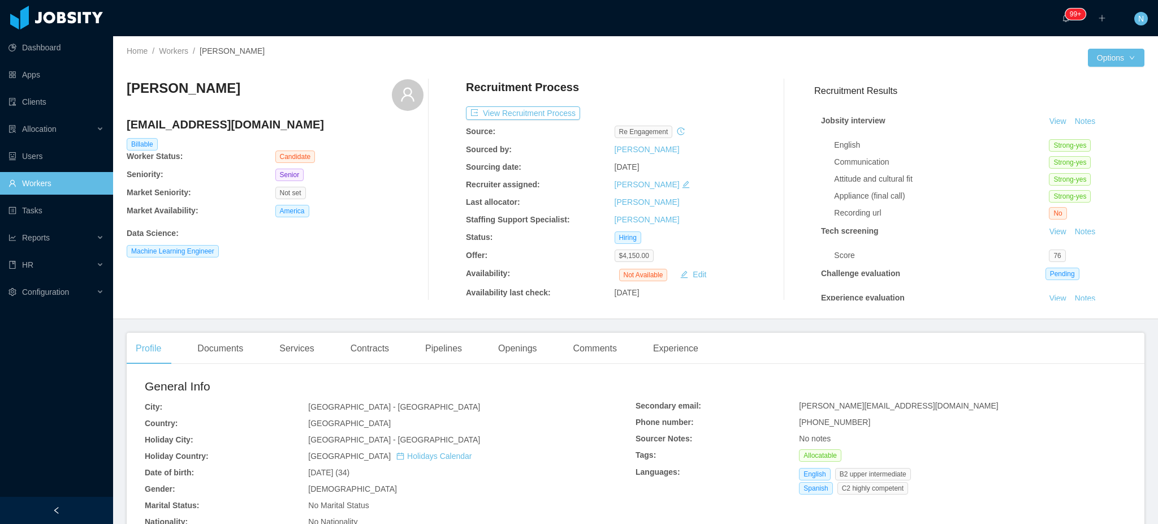
click at [819, 422] on span "[PHONE_NUMBER]" at bounding box center [834, 421] width 71 height 9
copy span "[PHONE_NUMBER]"
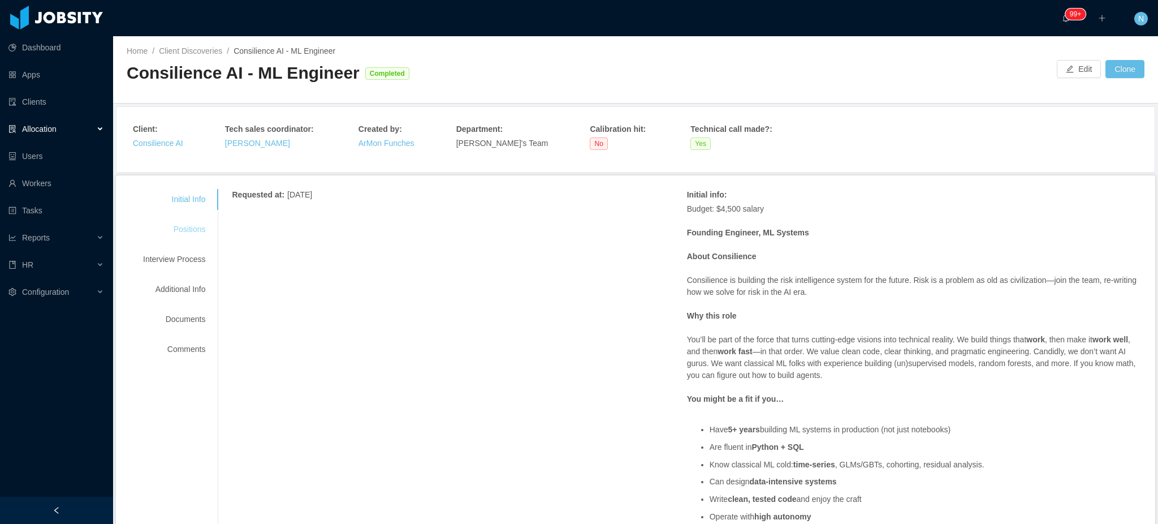
click at [189, 233] on div "Positions" at bounding box center [174, 229] width 89 height 21
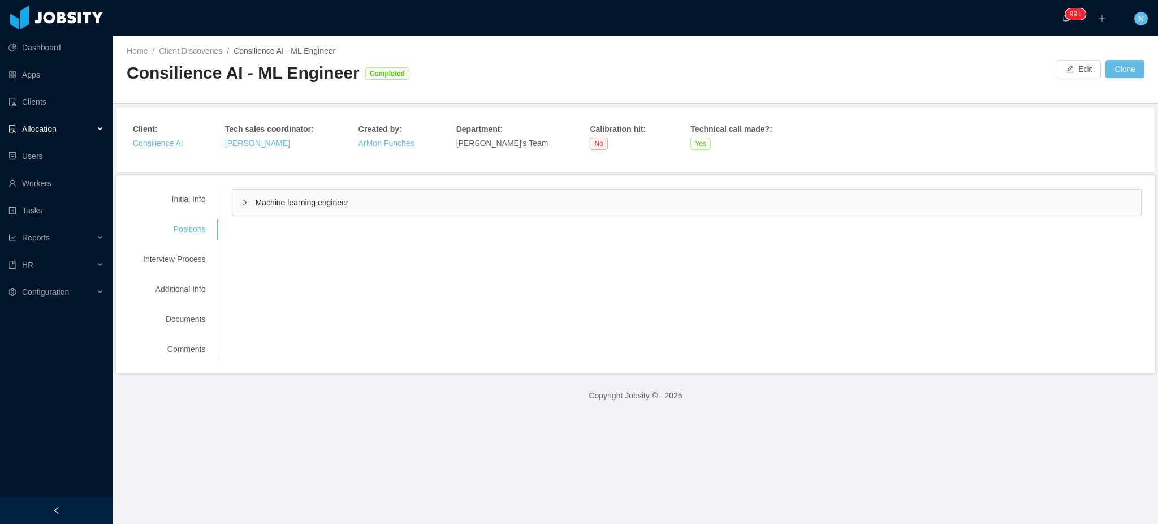
click at [279, 206] on span "Machine learning engineer" at bounding box center [301, 202] width 93 height 9
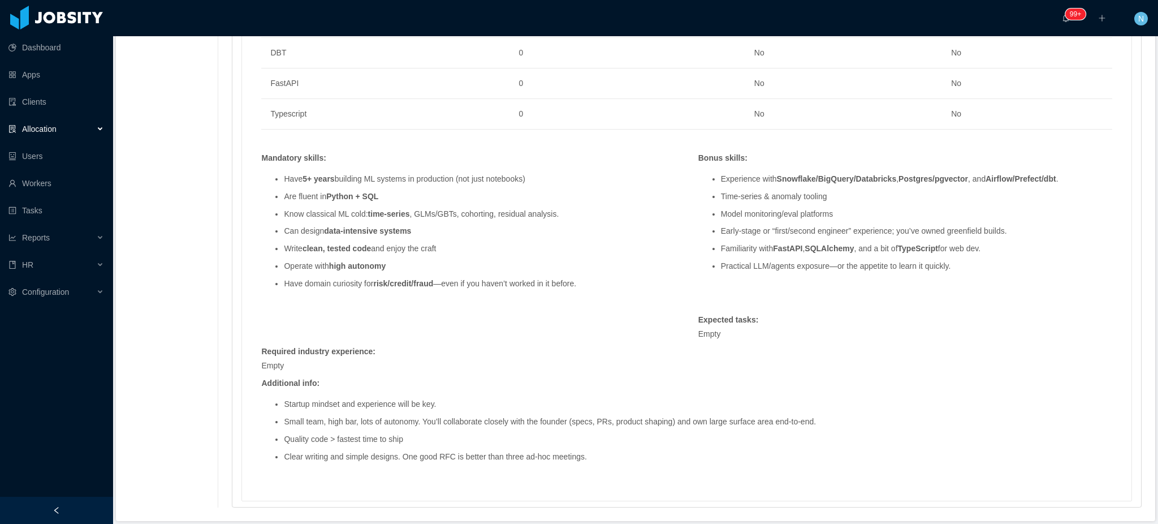
scroll to position [829, 0]
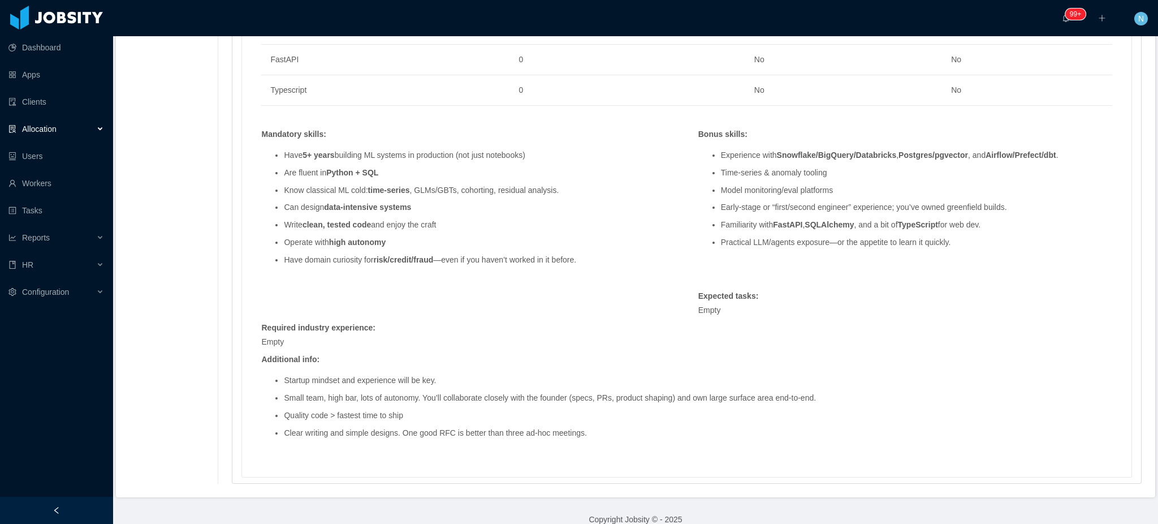
drag, startPoint x: 491, startPoint y: 254, endPoint x: 417, endPoint y: 335, distance: 109.7
click at [417, 334] on div "Required industry experience :" at bounding box center [394, 328] width 277 height 12
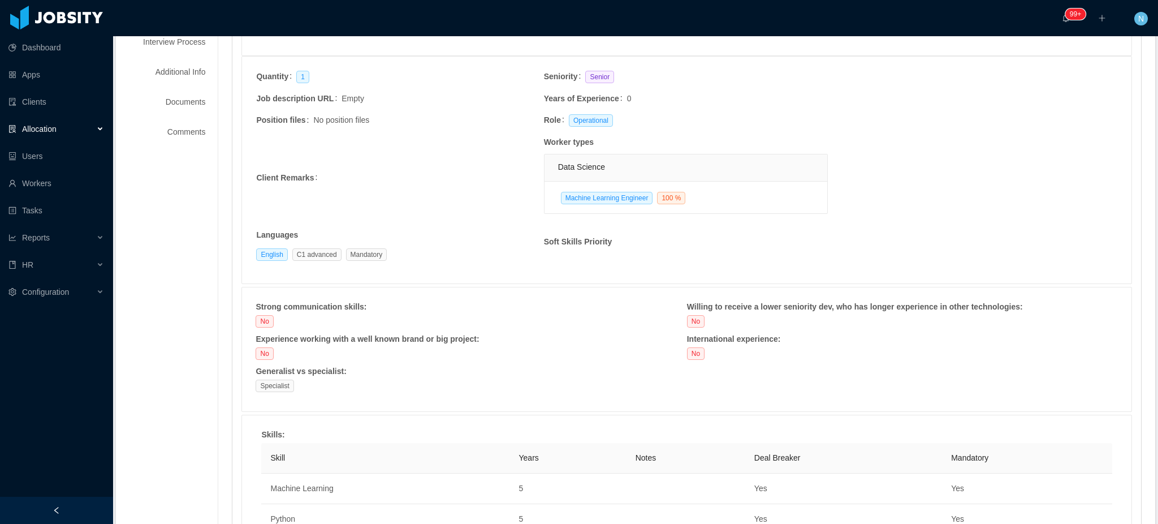
scroll to position [20, 0]
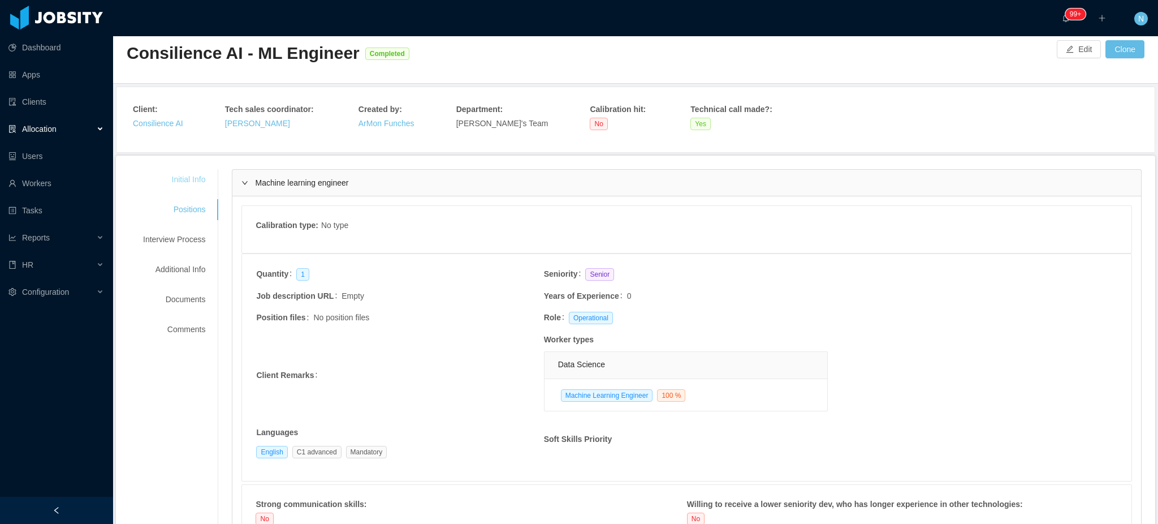
click at [180, 184] on div "Initial Info" at bounding box center [174, 179] width 89 height 21
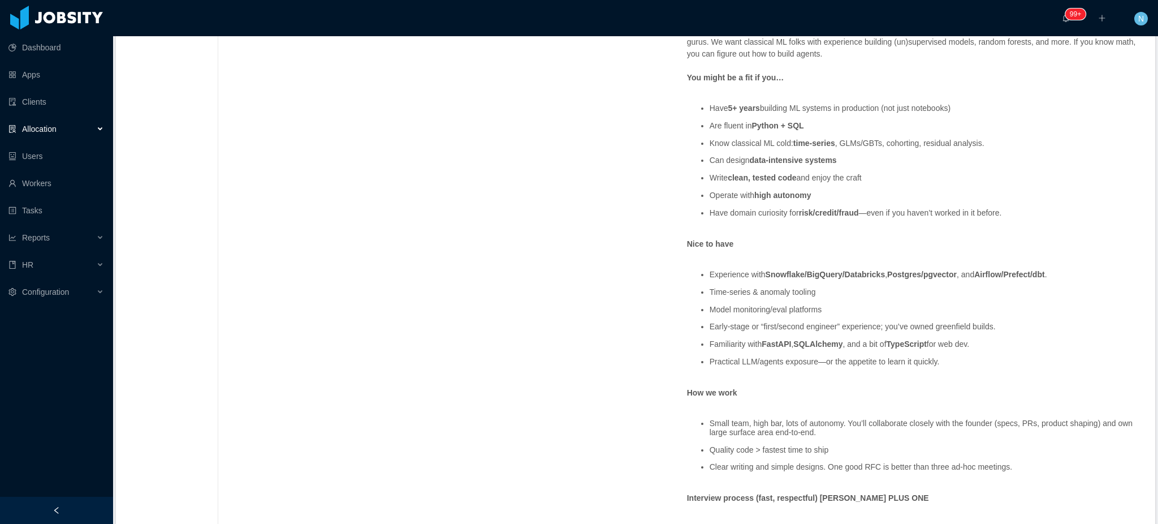
scroll to position [0, 0]
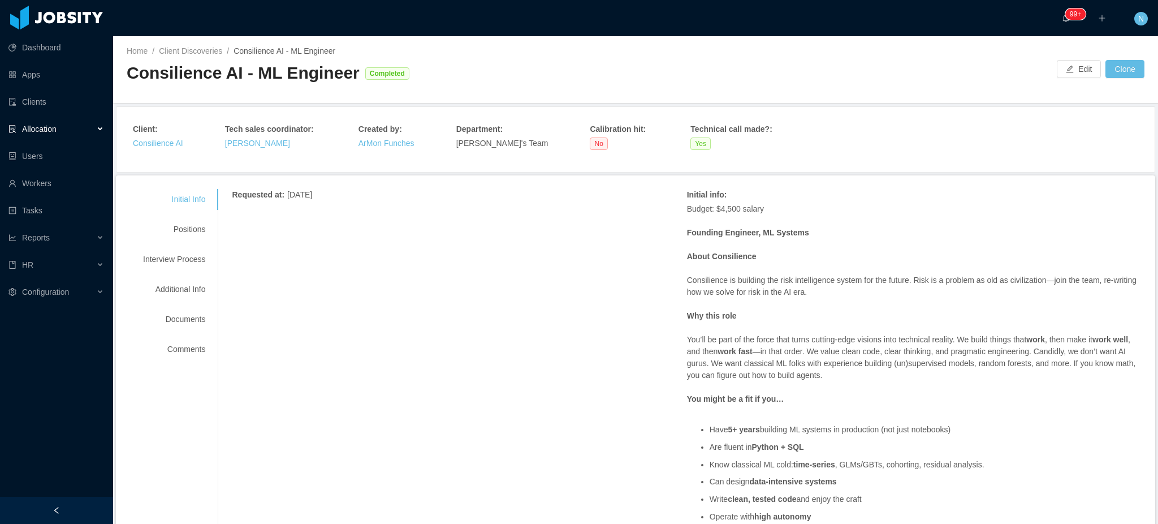
drag, startPoint x: 172, startPoint y: 140, endPoint x: 215, endPoint y: 148, distance: 43.1
click at [215, 148] on div "Client : Consilience AI Tech sales coordinator : [PERSON_NAME] Created by : [PE…" at bounding box center [635, 139] width 1005 height 32
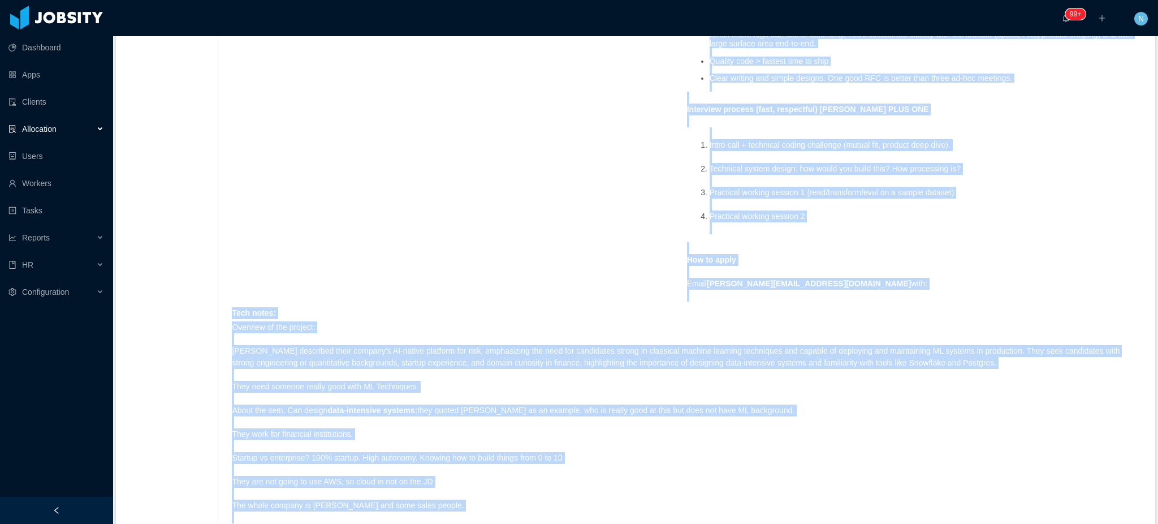
scroll to position [853, 0]
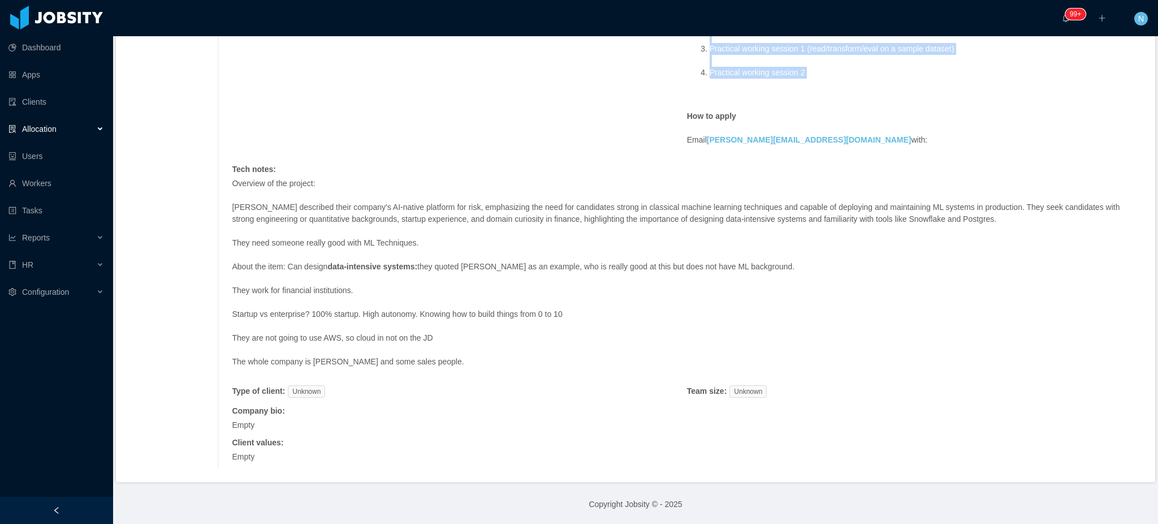
drag, startPoint x: 677, startPoint y: 181, endPoint x: 890, endPoint y: 80, distance: 235.8
copy span "About Consilience Consilience is building the risk intelligence system for the …"
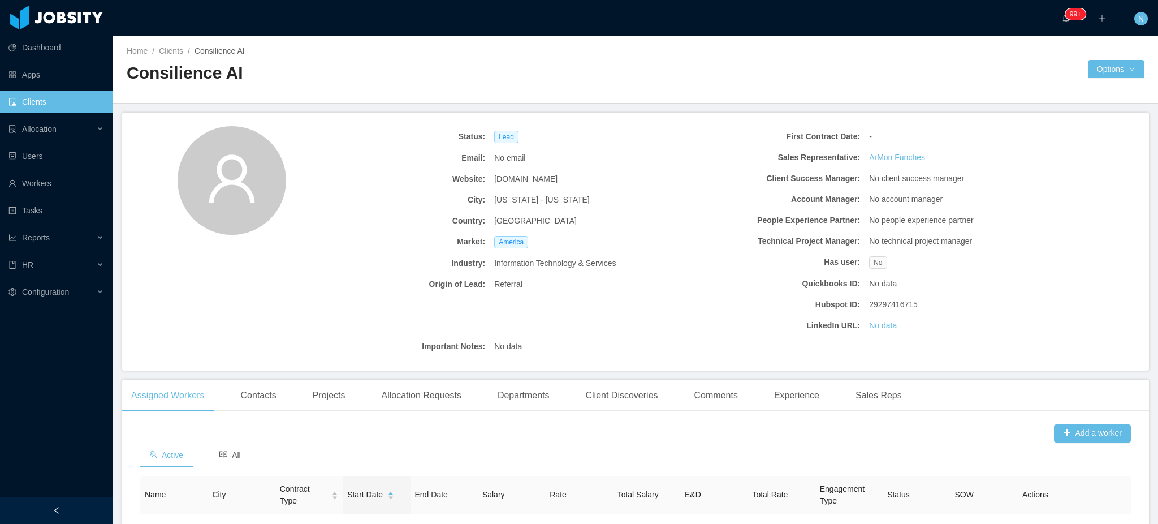
click at [530, 181] on span "[DOMAIN_NAME]" at bounding box center [525, 179] width 63 height 12
click at [530, 181] on span "consilienceai.com" at bounding box center [525, 179] width 63 height 12
click at [529, 180] on span "consilienceai.com" at bounding box center [525, 179] width 63 height 12
copy span "consilienceai.com"
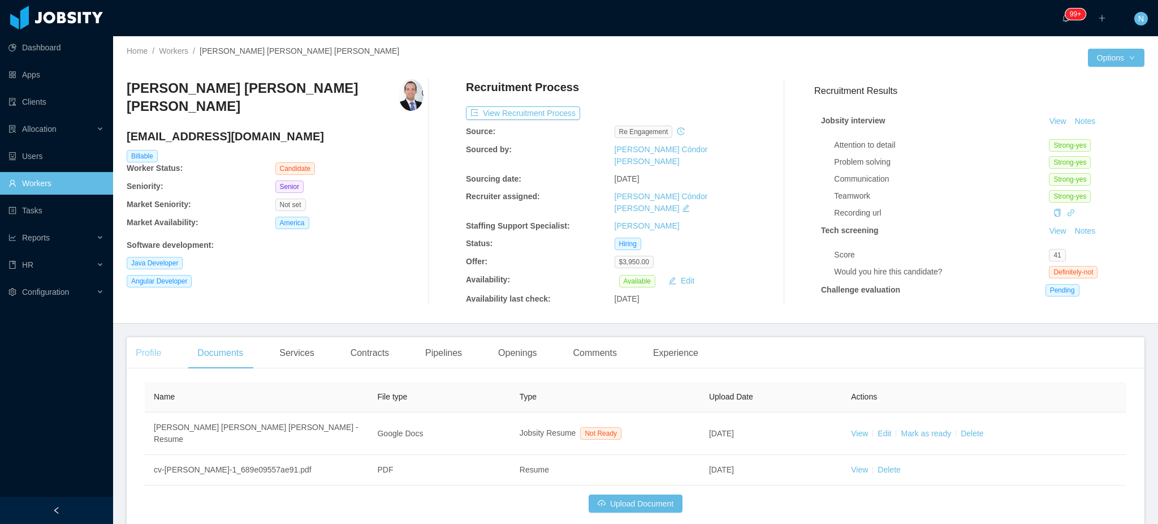
click at [154, 344] on div "Profile" at bounding box center [149, 353] width 44 height 32
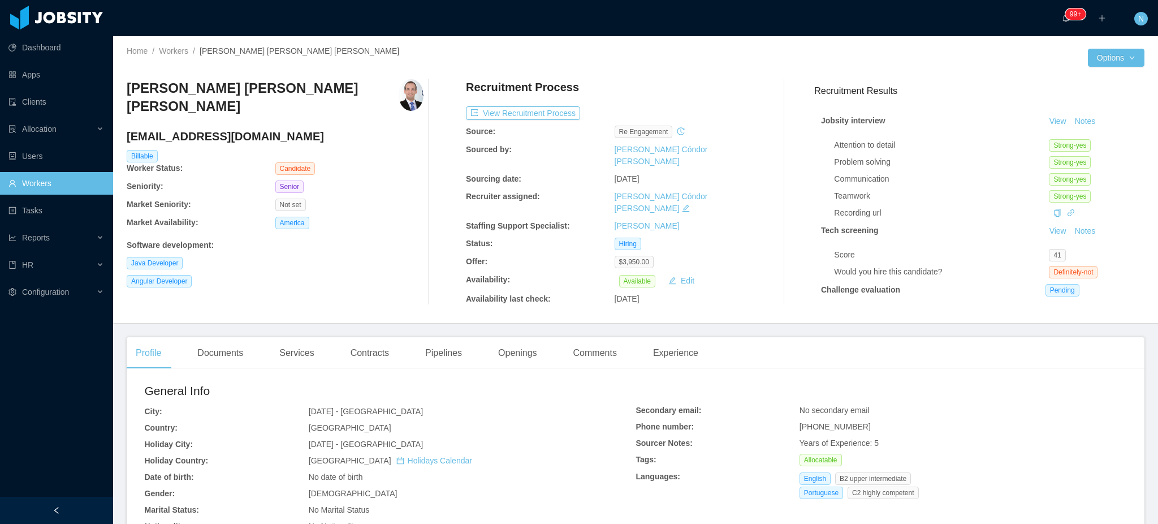
click at [834, 422] on span "[PHONE_NUMBER]" at bounding box center [834, 426] width 71 height 9
click at [834, 422] on span "+5584991494829" at bounding box center [834, 426] width 71 height 9
copy span "+5584991494829"
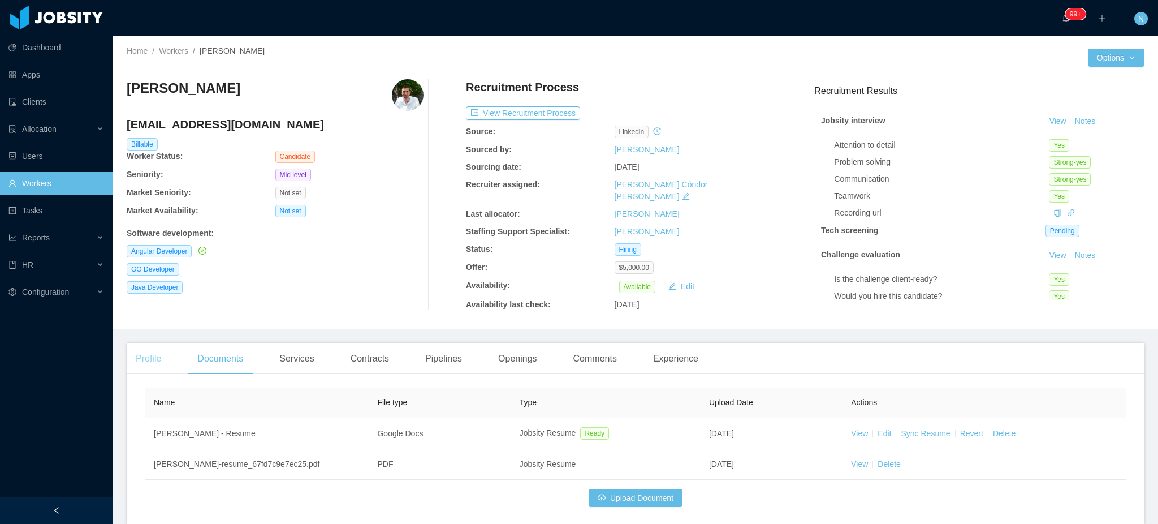
click at [149, 350] on div "Profile" at bounding box center [149, 359] width 44 height 32
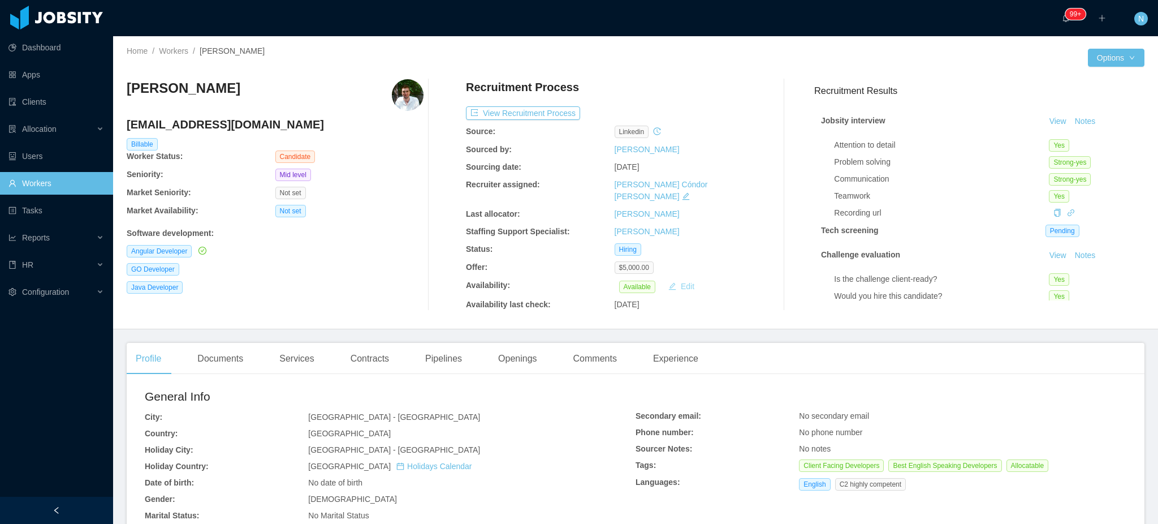
click at [674, 279] on button "Edit" at bounding box center [681, 286] width 35 height 14
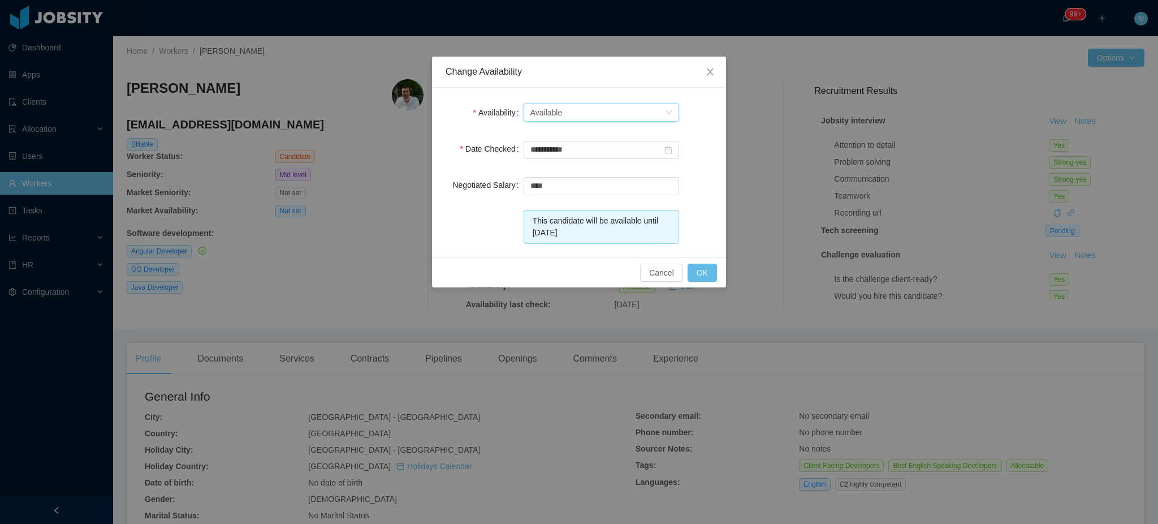
click at [615, 108] on div "Select one Available" at bounding box center [597, 112] width 135 height 17
click at [595, 170] on li "Check Availability" at bounding box center [602, 172] width 156 height 18
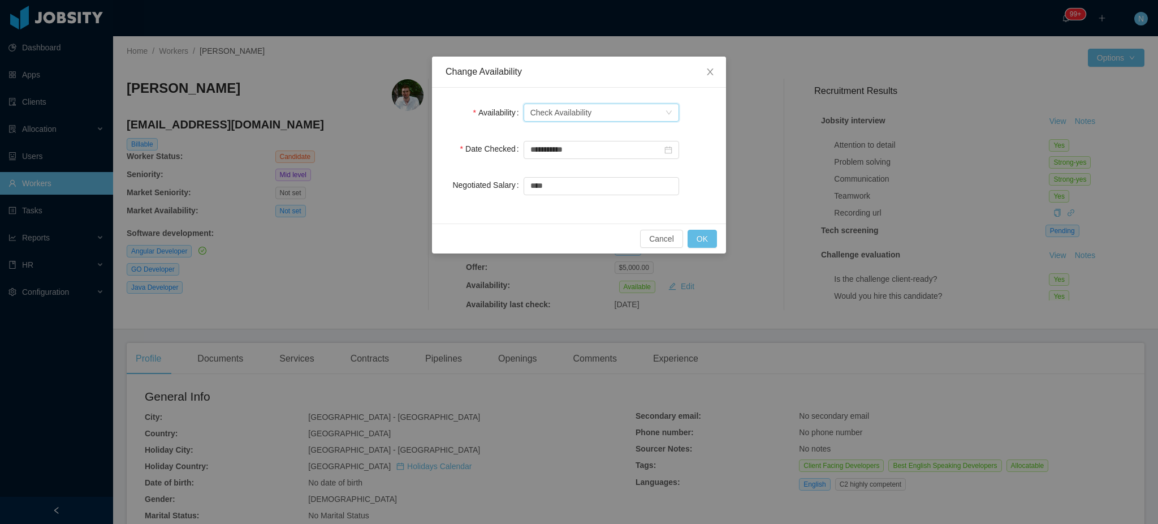
drag, startPoint x: 596, startPoint y: 120, endPoint x: 599, endPoint y: 114, distance: 7.1
click at [598, 117] on div "Select one Check Availability" at bounding box center [597, 112] width 135 height 17
click at [594, 151] on li "Not Available" at bounding box center [602, 154] width 156 height 18
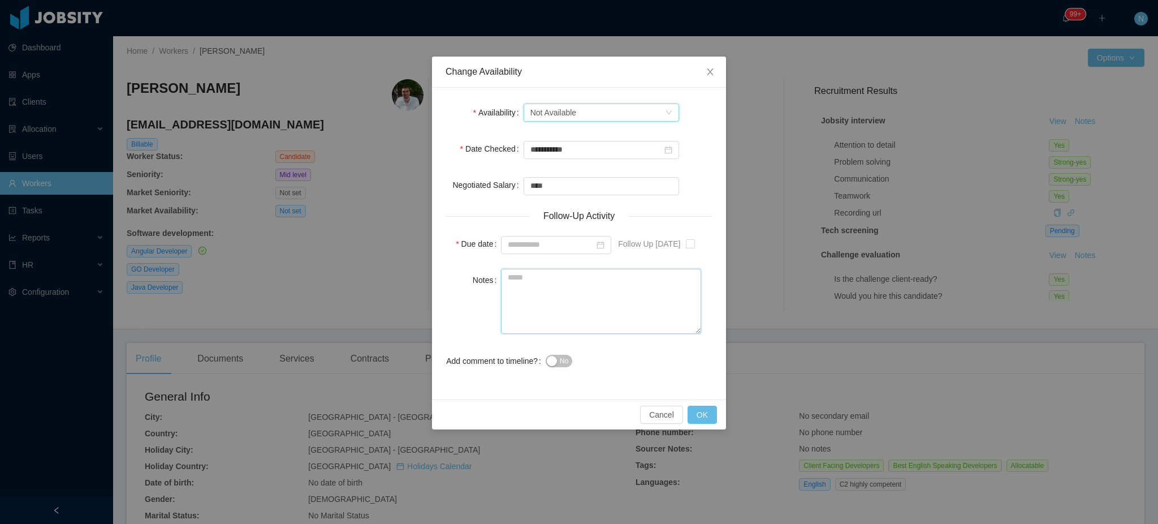
click at [556, 287] on textarea "Notes" at bounding box center [601, 301] width 200 height 65
type textarea "*"
type textarea "**********"
type input "**********"
click at [562, 359] on span "No" at bounding box center [564, 360] width 8 height 11
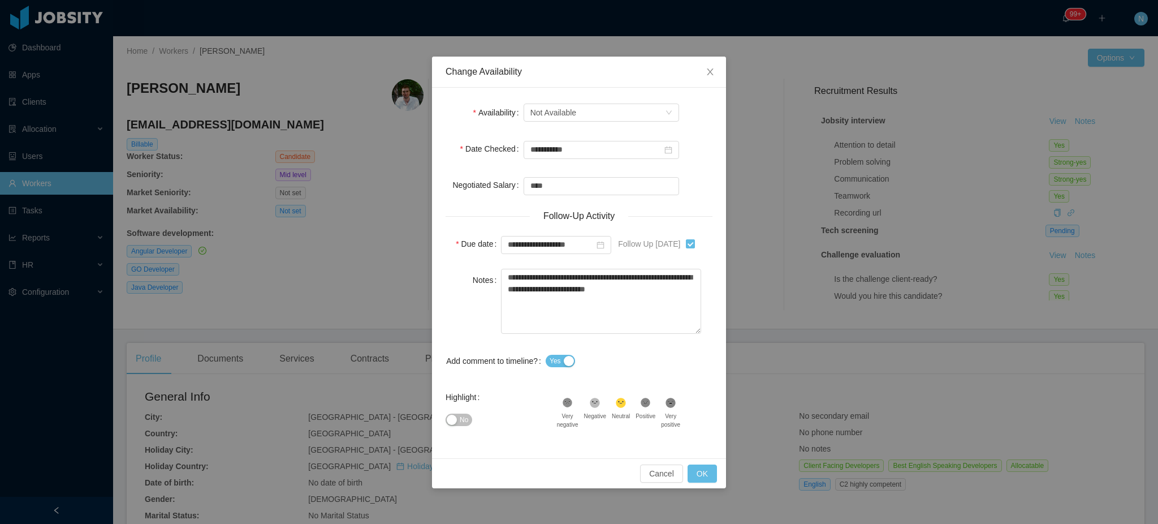
click at [450, 421] on button "No" at bounding box center [459, 419] width 27 height 12
click at [699, 478] on button "OK" at bounding box center [702, 473] width 29 height 18
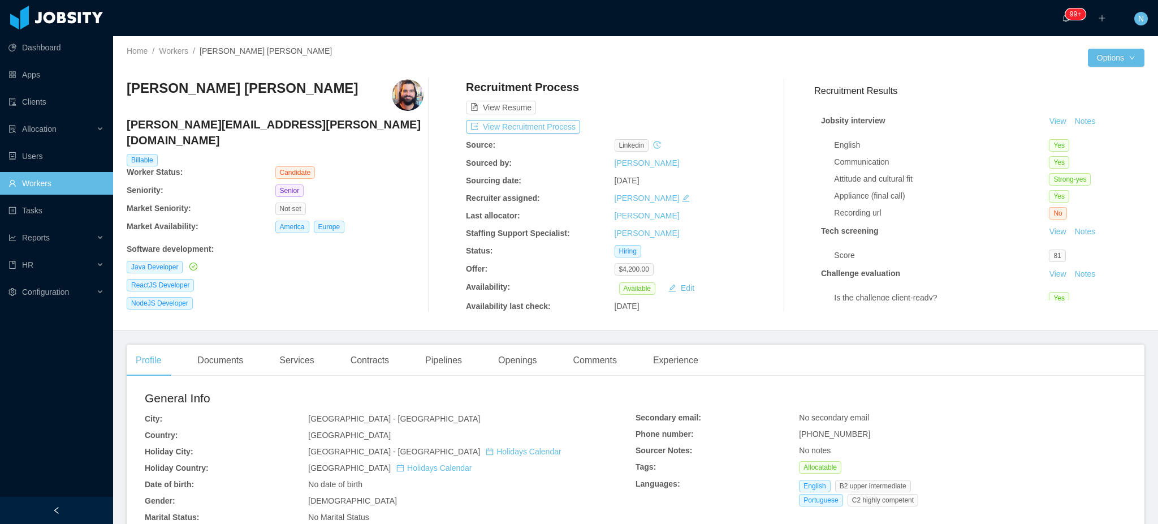
click at [705, 113] on div "View Resume" at bounding box center [614, 96] width 297 height 35
click at [511, 360] on div "Openings" at bounding box center [517, 360] width 57 height 32
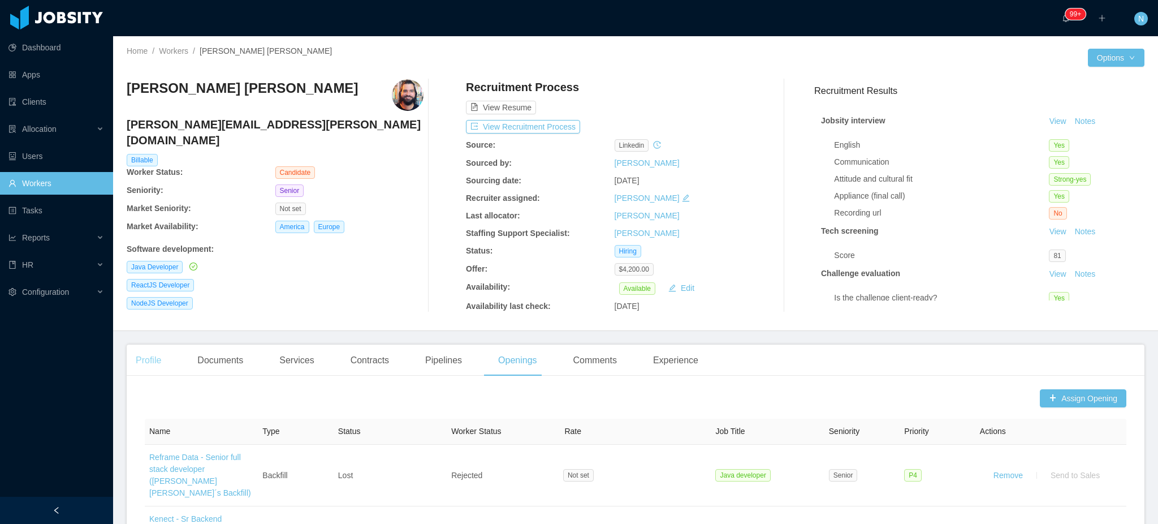
click at [148, 353] on div "Profile" at bounding box center [149, 360] width 44 height 32
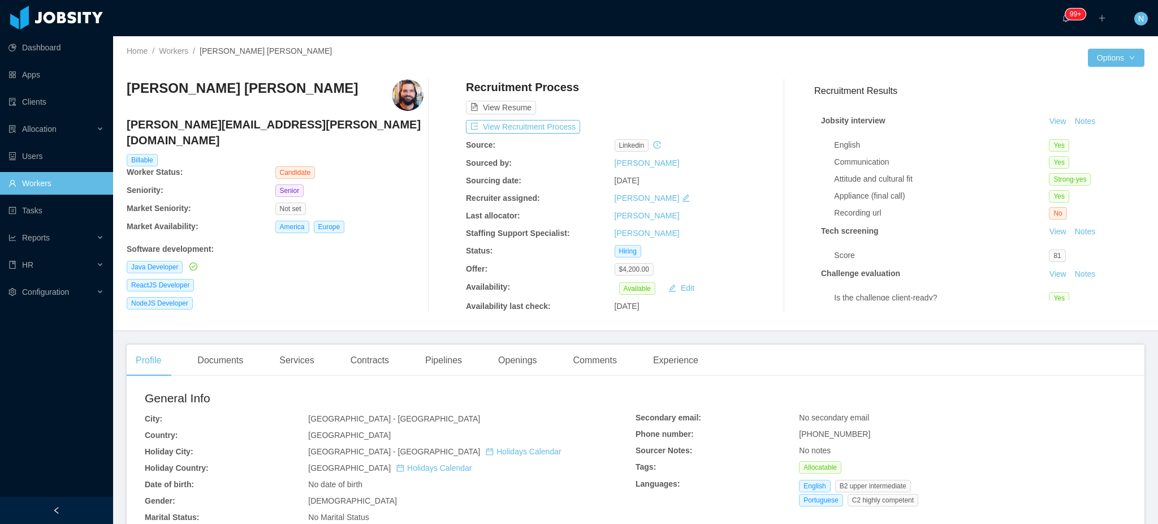
click at [827, 437] on span "+5514991875526" at bounding box center [834, 433] width 71 height 9
copy span "+5514991875526"
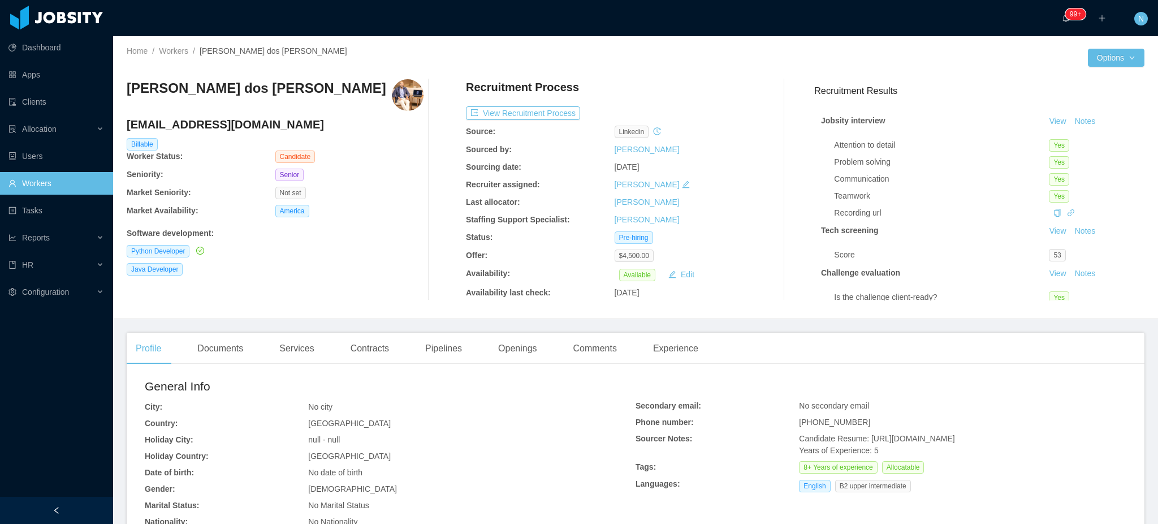
click at [818, 424] on span "+5562982410475" at bounding box center [834, 421] width 71 height 9
copy span "+5562982410475"
click at [201, 123] on h4 "wilsontads@gmail.com" at bounding box center [275, 124] width 297 height 16
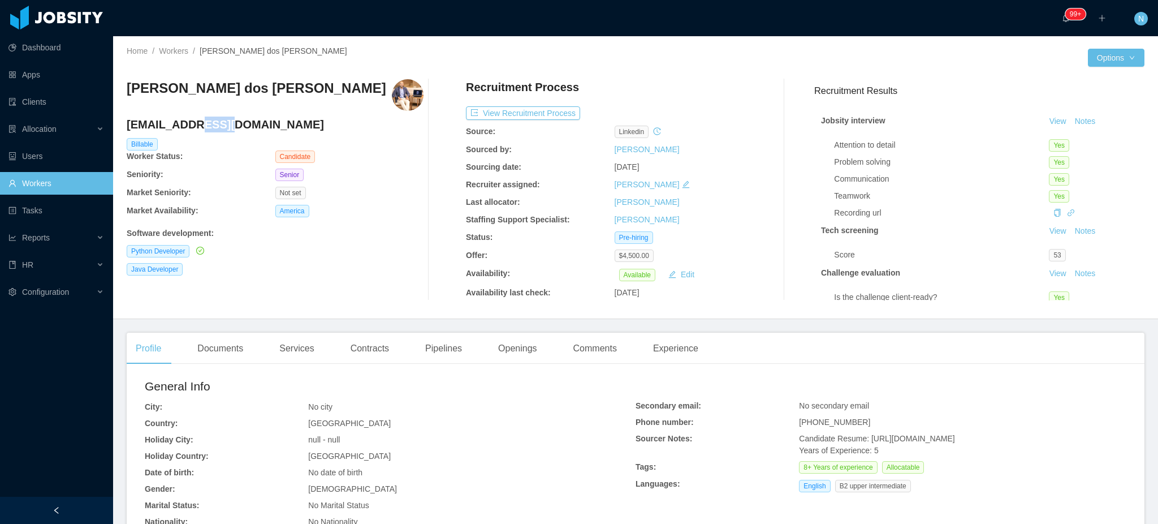
click at [201, 123] on h4 "wilsontads@gmail.com" at bounding box center [275, 124] width 297 height 16
copy h4 "wilsontads@gmail.com"
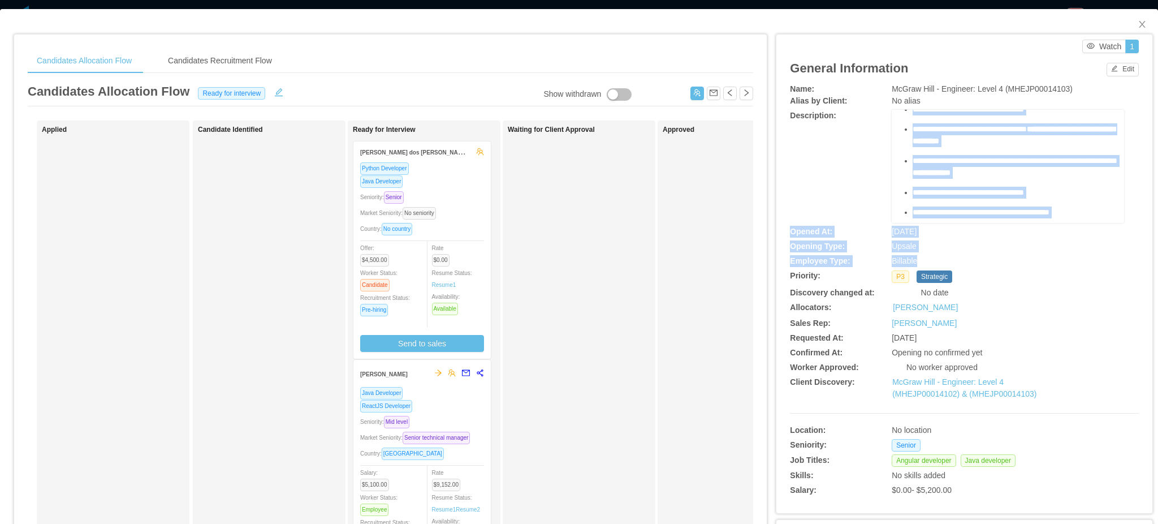
scroll to position [277, 0]
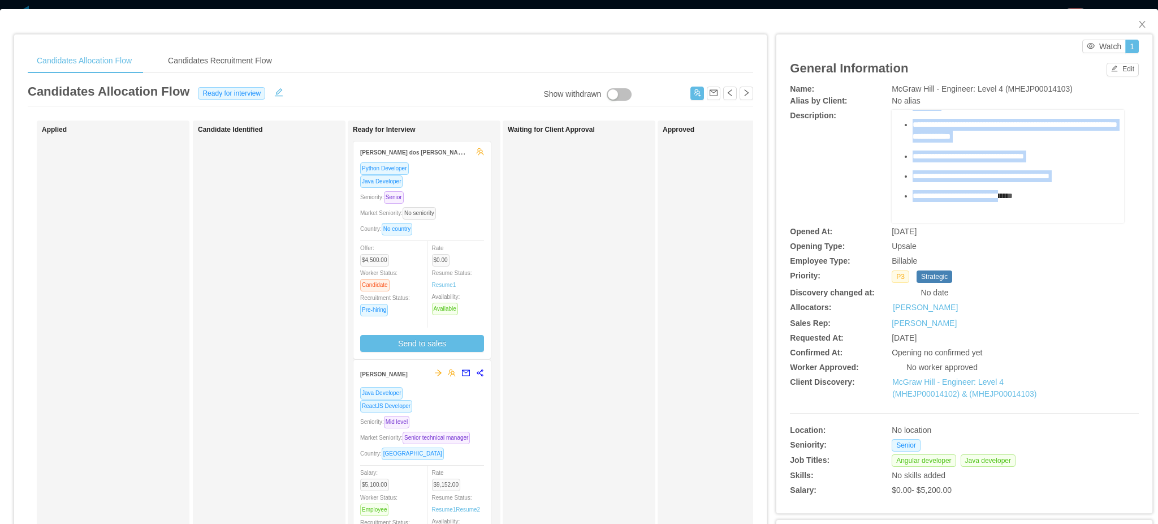
drag, startPoint x: 894, startPoint y: 133, endPoint x: 1025, endPoint y: 149, distance: 132.8
click at [1025, 149] on div "**********" at bounding box center [1008, 82] width 215 height 279
copy div "**********"
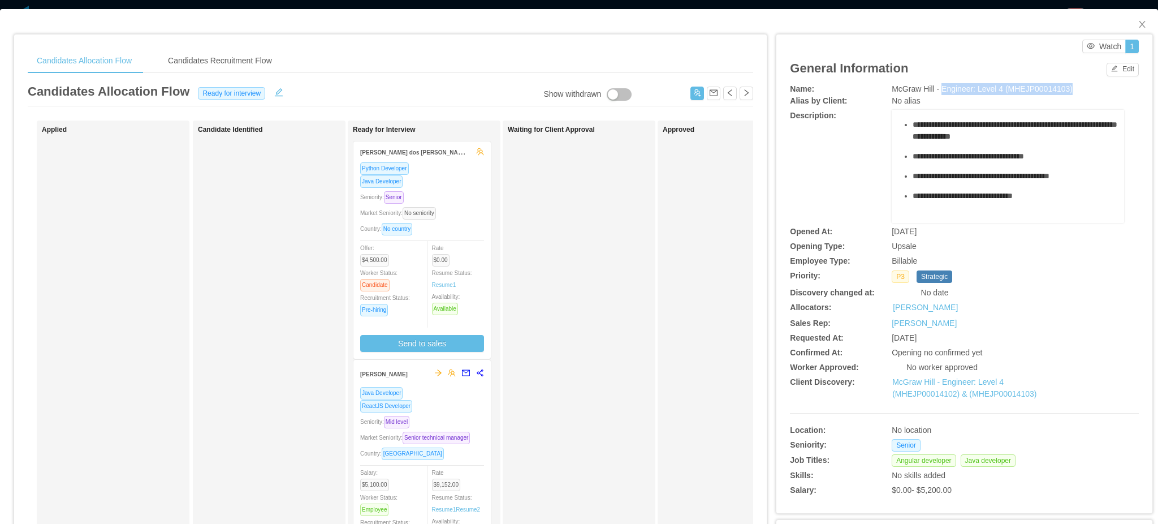
drag, startPoint x: 934, startPoint y: 90, endPoint x: 1065, endPoint y: 89, distance: 130.6
click at [1065, 89] on div "McGraw Hill - Engineer: Level 4 (MHEJP00014103)" at bounding box center [1008, 89] width 232 height 12
copy span "Engineer: Level 4 (MHEJP00014103)"
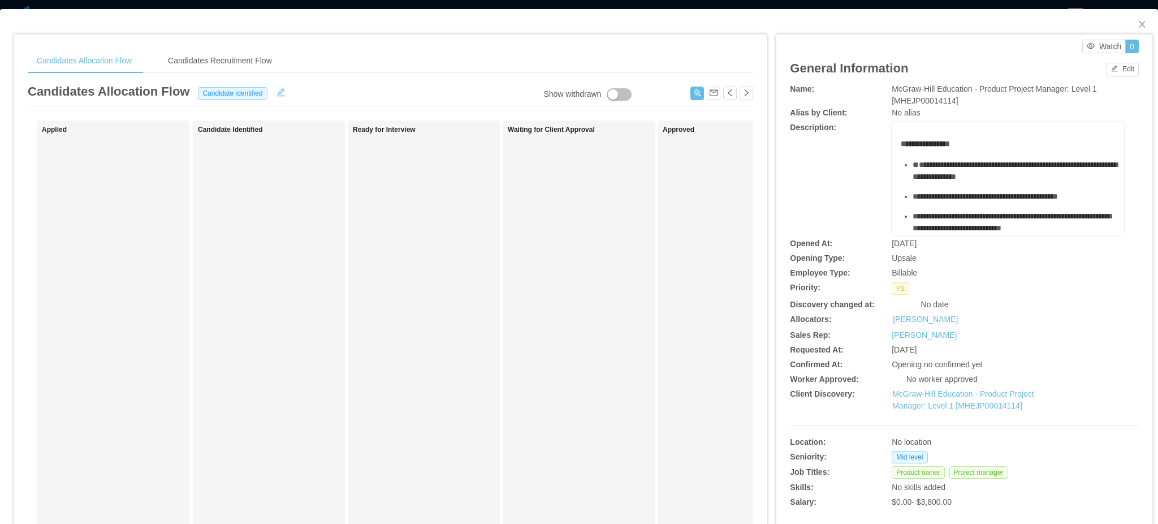
click at [926, 89] on span "McGraw-Hill Education - Product Project Manager: Level 1 [MHEJP00014114]" at bounding box center [994, 94] width 205 height 21
copy span "McGraw-Hill Education - Product Project Manager: Level 1 [MHEJP00014114]"
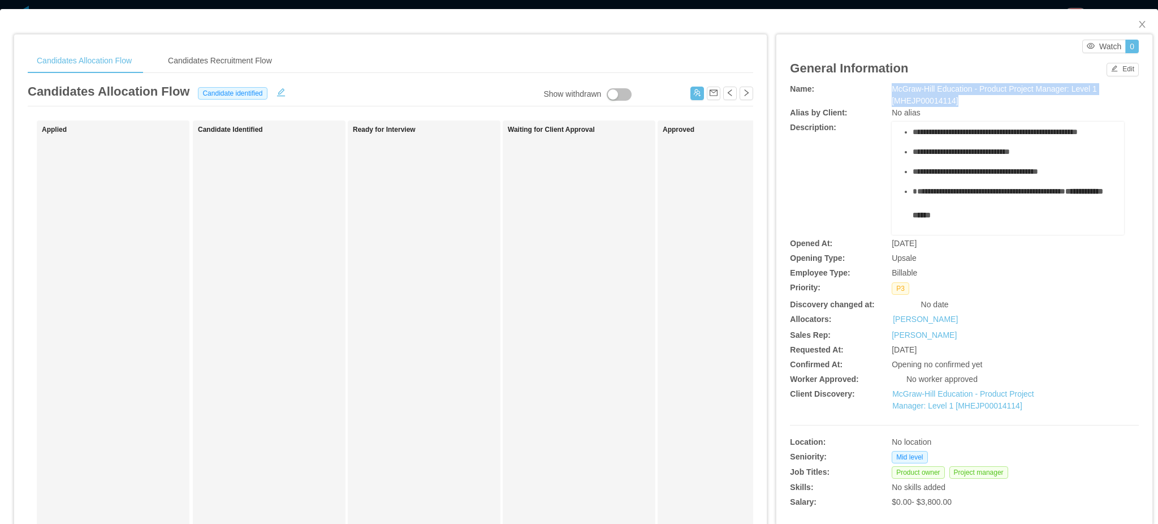
scroll to position [214, 0]
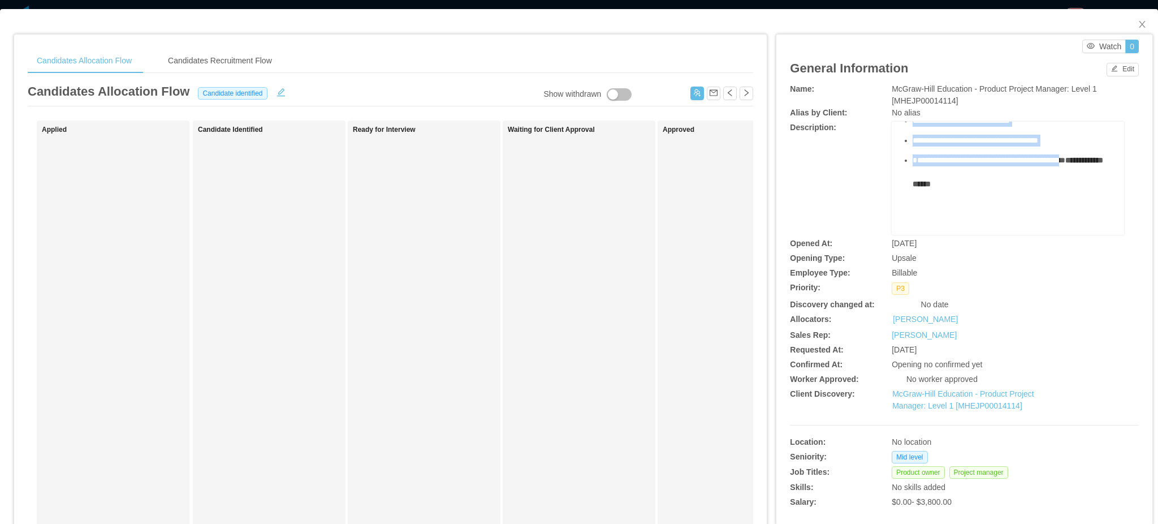
drag, startPoint x: 892, startPoint y: 145, endPoint x: 1084, endPoint y: 141, distance: 191.7
click at [1084, 141] on div "**********" at bounding box center [1008, 96] width 215 height 275
copy div "**********"
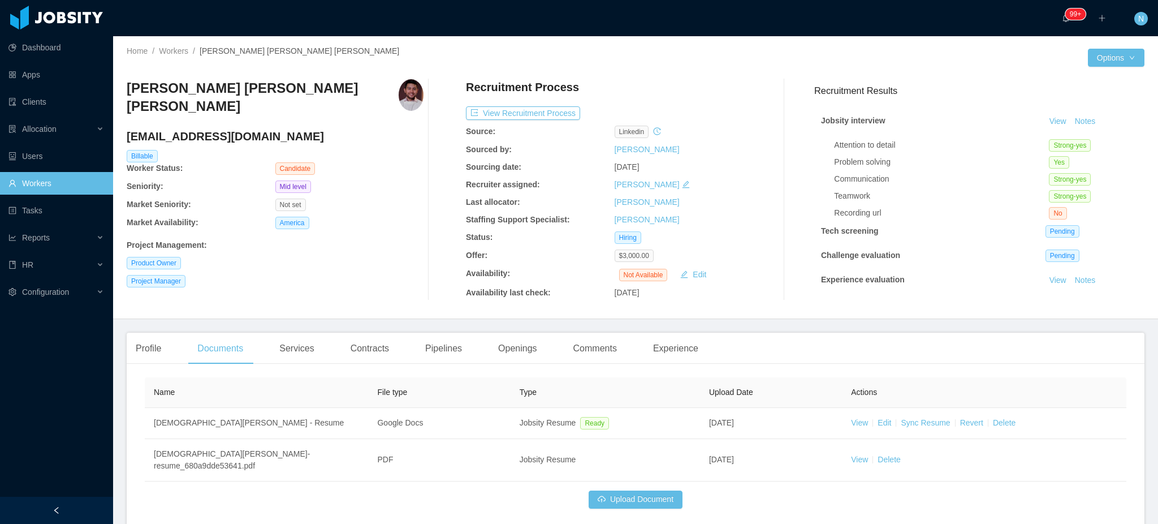
click at [636, 280] on div "Not Available Edit" at bounding box center [663, 274] width 97 height 14
click at [185, 128] on h4 "[EMAIL_ADDRESS][DOMAIN_NAME]" at bounding box center [275, 136] width 297 height 16
click at [163, 346] on div "Profile" at bounding box center [149, 349] width 44 height 32
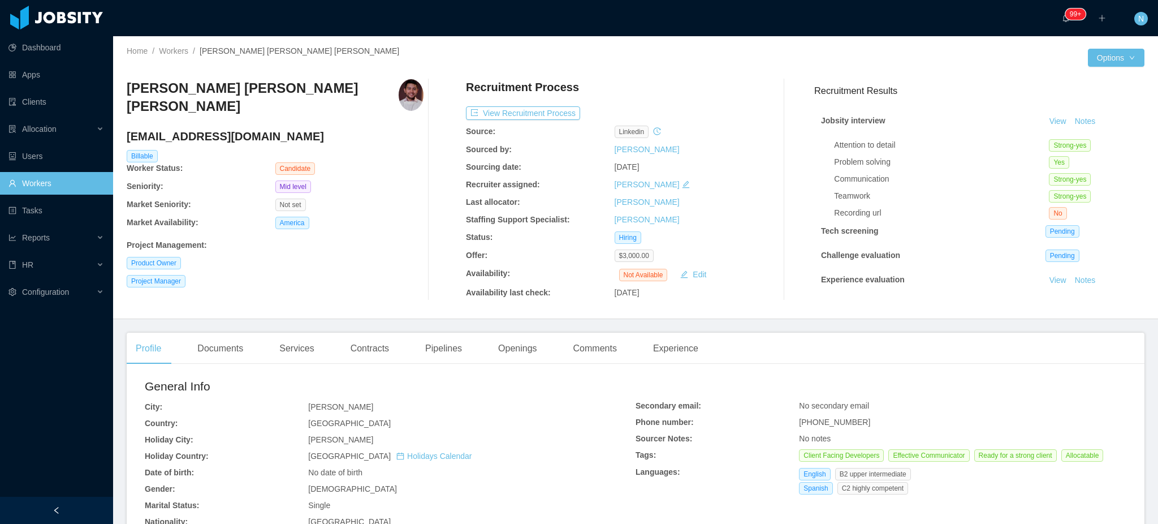
click at [817, 422] on span "[PHONE_NUMBER]" at bounding box center [834, 421] width 71 height 9
click at [817, 421] on span "[PHONE_NUMBER]" at bounding box center [834, 421] width 71 height 9
copy span "[PHONE_NUMBER]"
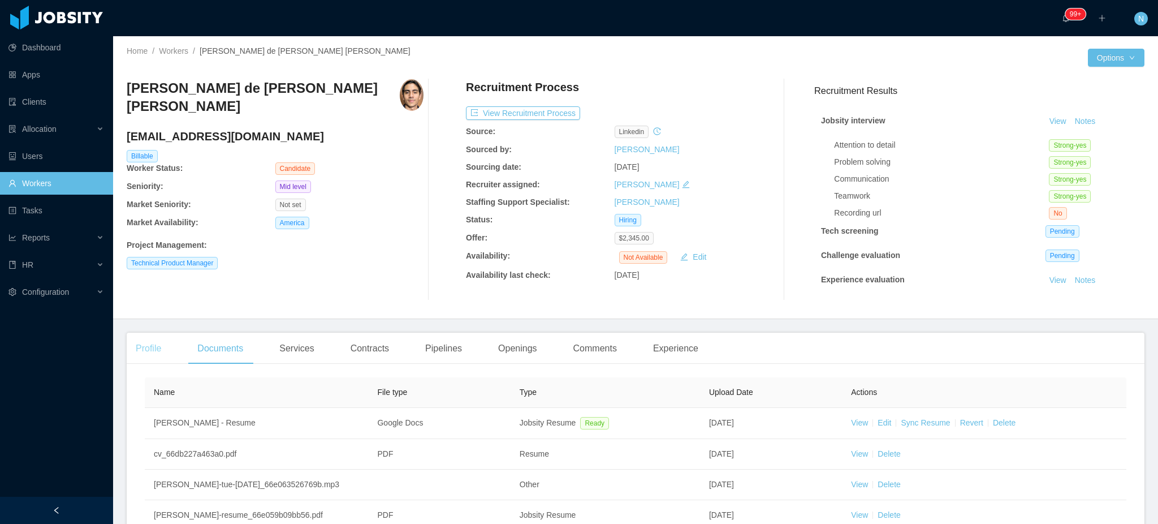
click at [145, 348] on div "Profile" at bounding box center [149, 349] width 44 height 32
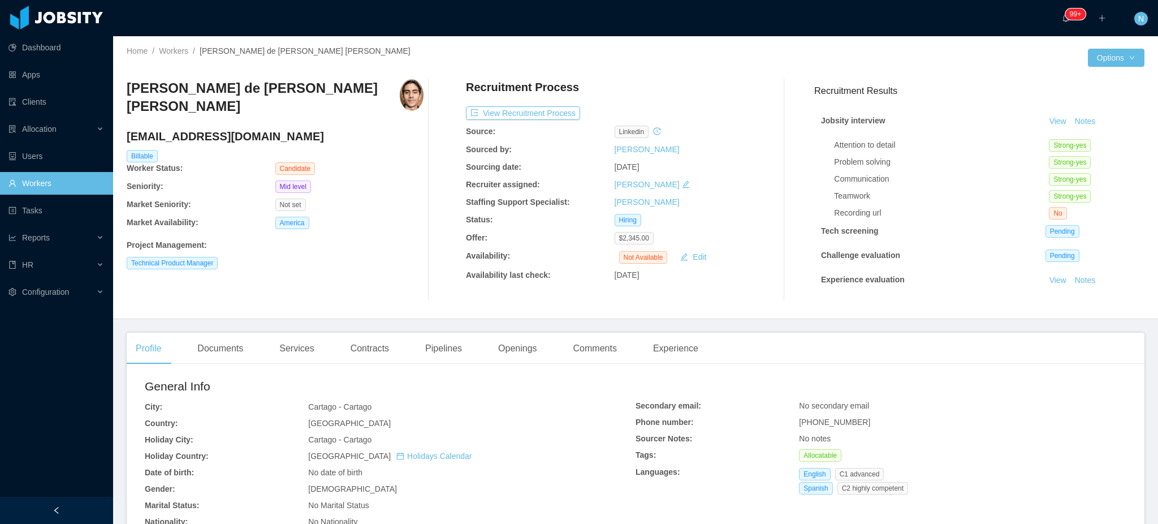
click at [828, 417] on span "[PHONE_NUMBER]" at bounding box center [834, 421] width 71 height 9
copy span "[PHONE_NUMBER]"
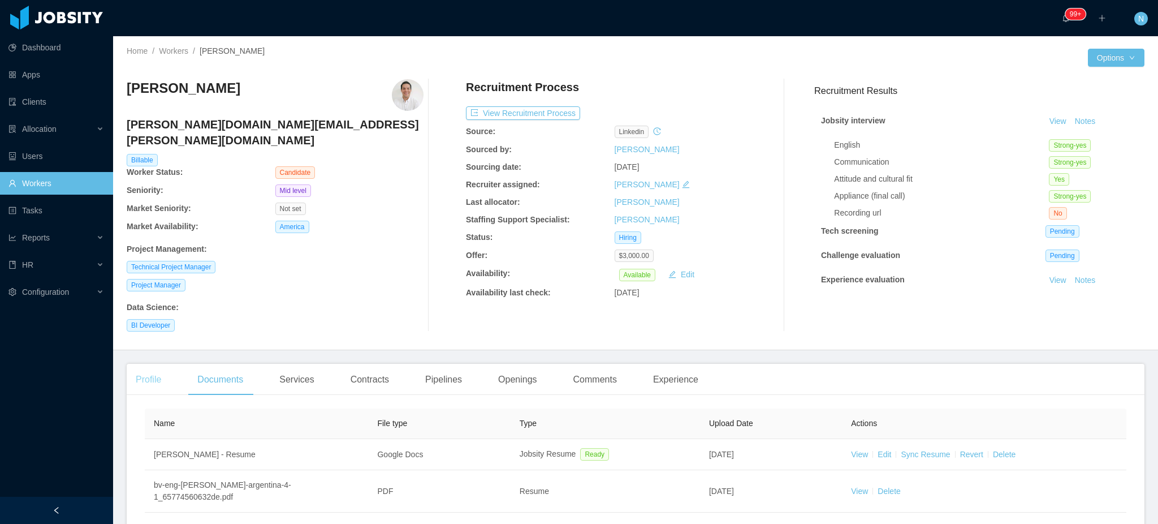
click at [156, 365] on div "Profile" at bounding box center [149, 380] width 44 height 32
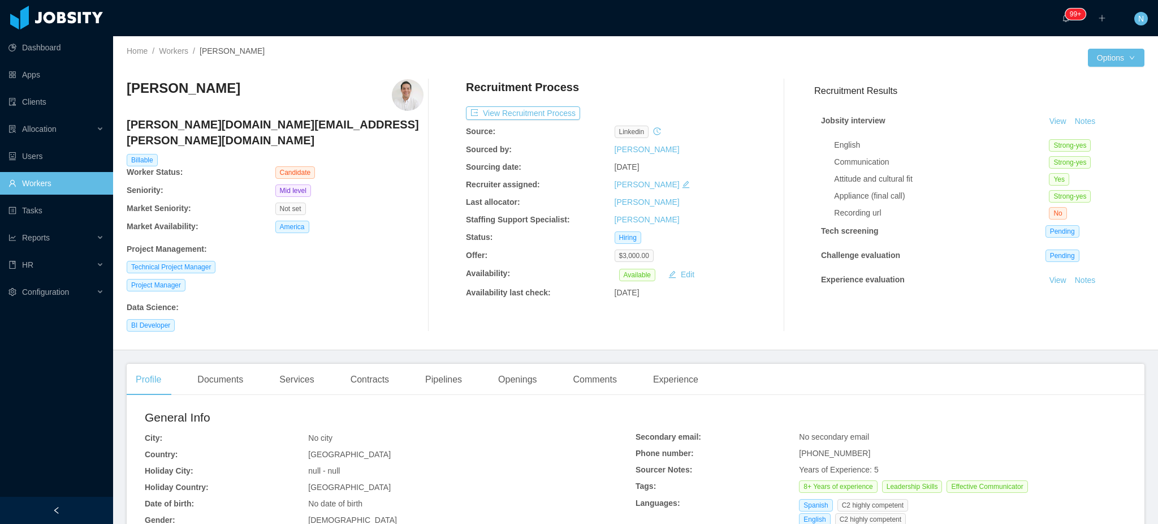
click at [842, 448] on span "+541121933271" at bounding box center [834, 452] width 71 height 9
copy span "+541121933271"
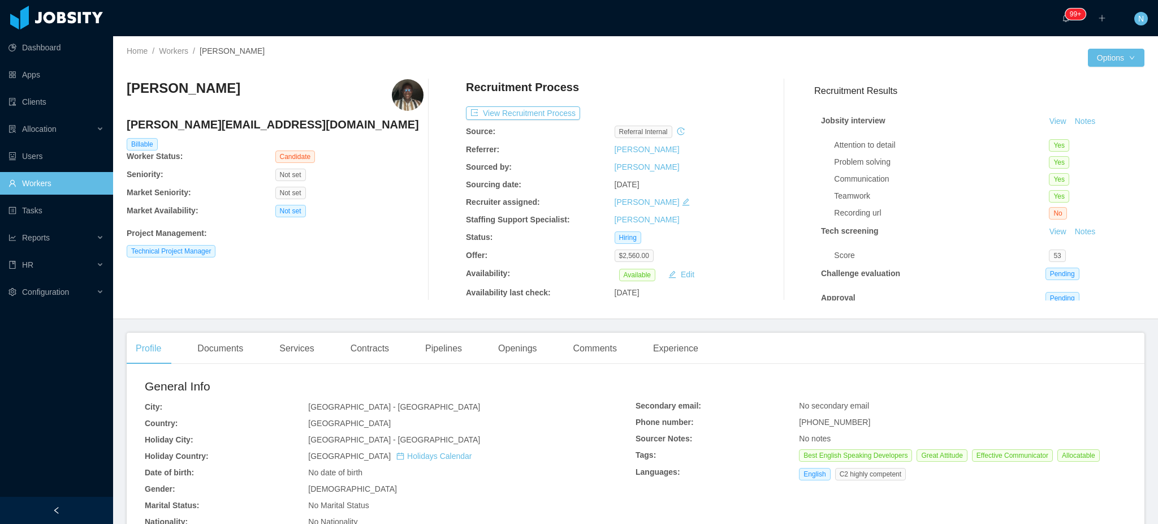
click at [804, 426] on span "[PHONE_NUMBER]" at bounding box center [834, 421] width 71 height 9
click at [805, 426] on span "[PHONE_NUMBER]" at bounding box center [834, 421] width 71 height 9
click at [806, 426] on span "[PHONE_NUMBER]" at bounding box center [834, 421] width 71 height 9
copy span "[PHONE_NUMBER]"
click at [673, 353] on div "Experience" at bounding box center [675, 349] width 63 height 32
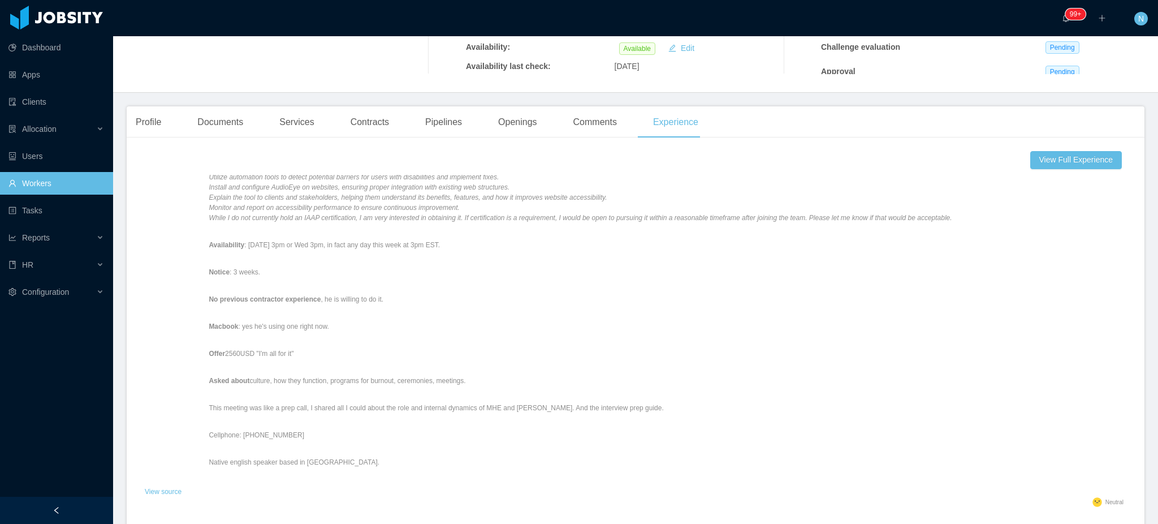
scroll to position [120, 0]
click at [165, 489] on link "View source" at bounding box center [163, 491] width 37 height 8
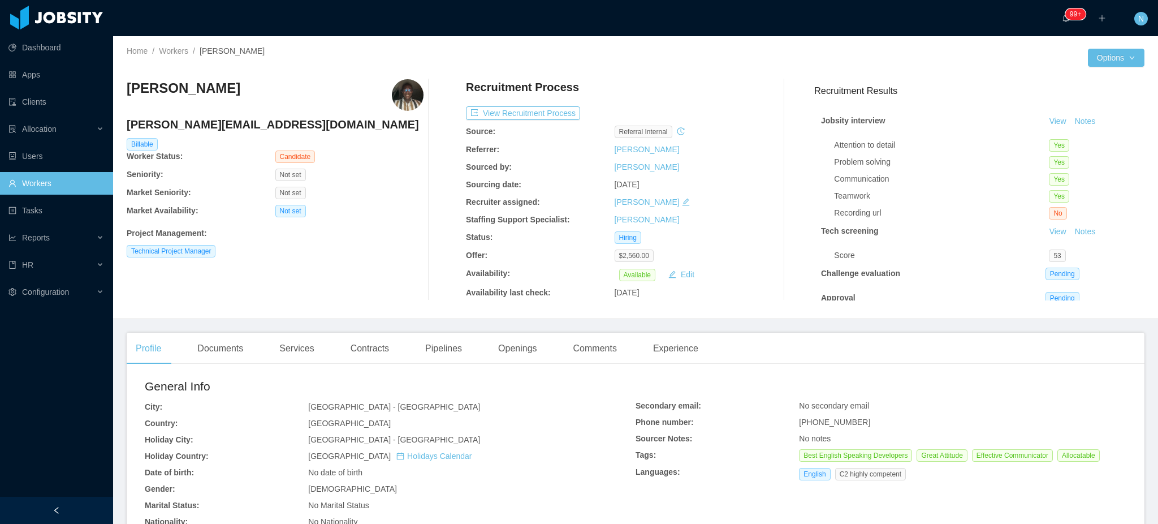
click at [248, 124] on h4 "[PERSON_NAME][EMAIL_ADDRESS][DOMAIN_NAME]" at bounding box center [275, 124] width 297 height 16
click at [248, 123] on h4 "[PERSON_NAME][EMAIL_ADDRESS][DOMAIN_NAME]" at bounding box center [275, 124] width 297 height 16
copy h4 "[PERSON_NAME][EMAIL_ADDRESS][DOMAIN_NAME]"
click at [232, 351] on div "Documents" at bounding box center [220, 349] width 64 height 32
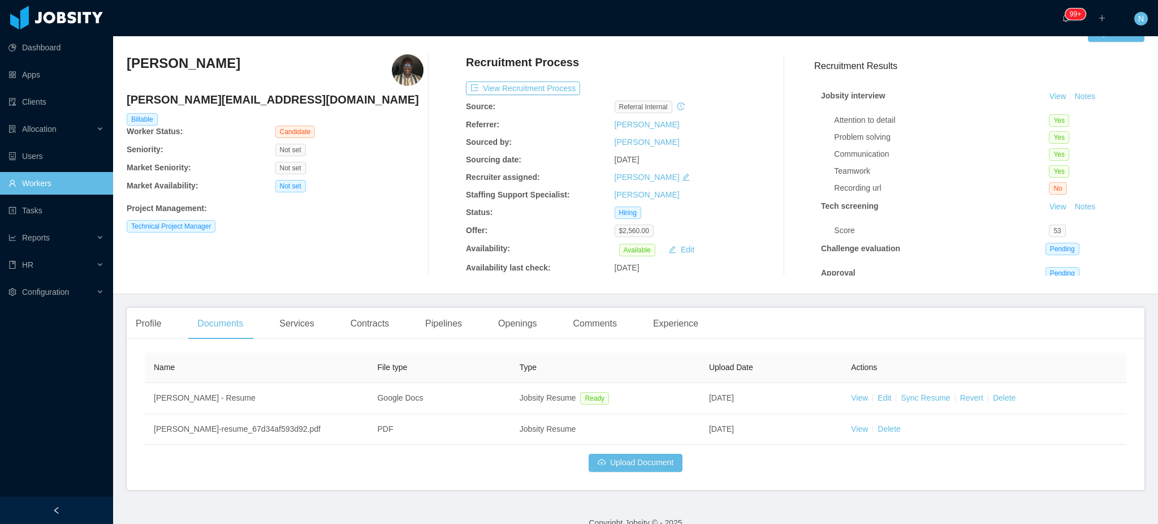
scroll to position [44, 0]
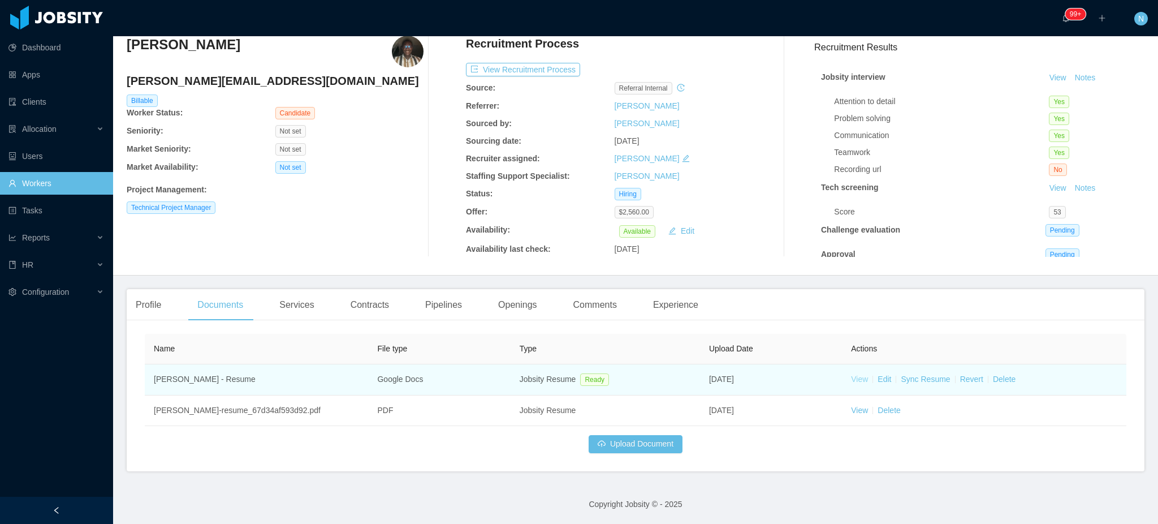
click at [857, 383] on link "View" at bounding box center [859, 378] width 17 height 9
